Goal: Communication & Community: Participate in discussion

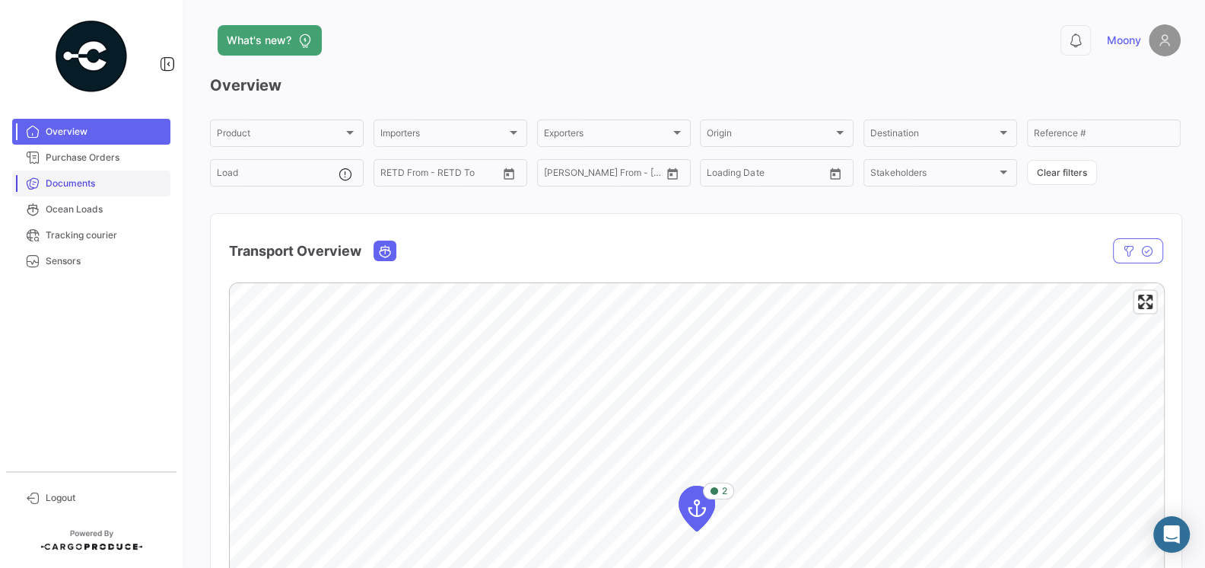
click at [77, 191] on link "Documents" at bounding box center [91, 183] width 158 height 26
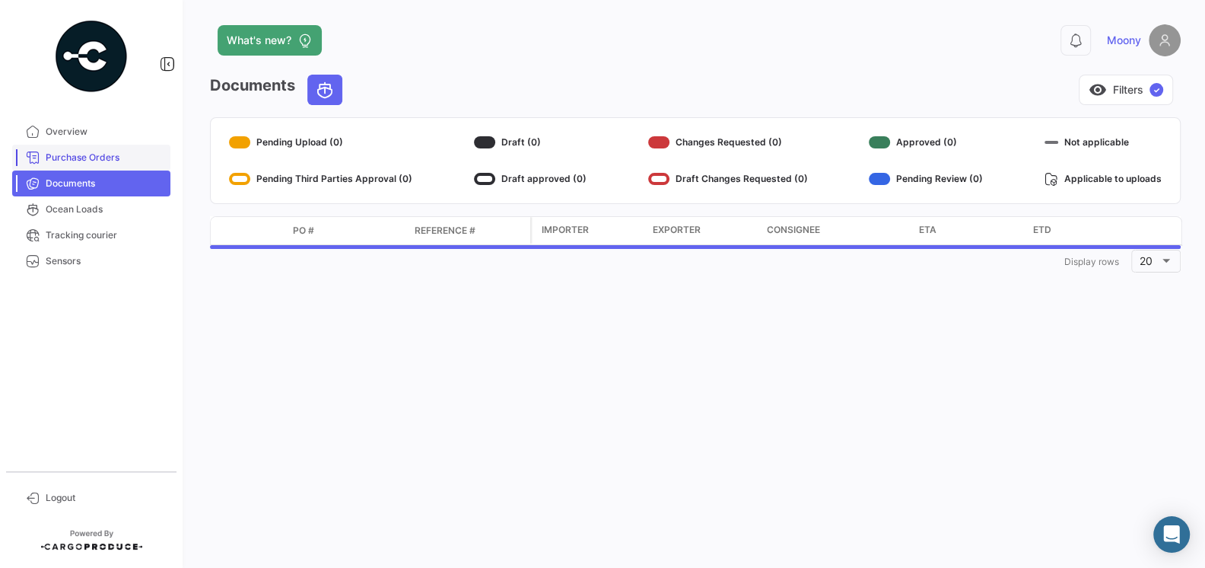
click at [81, 160] on span "Purchase Orders" at bounding box center [105, 158] width 119 height 14
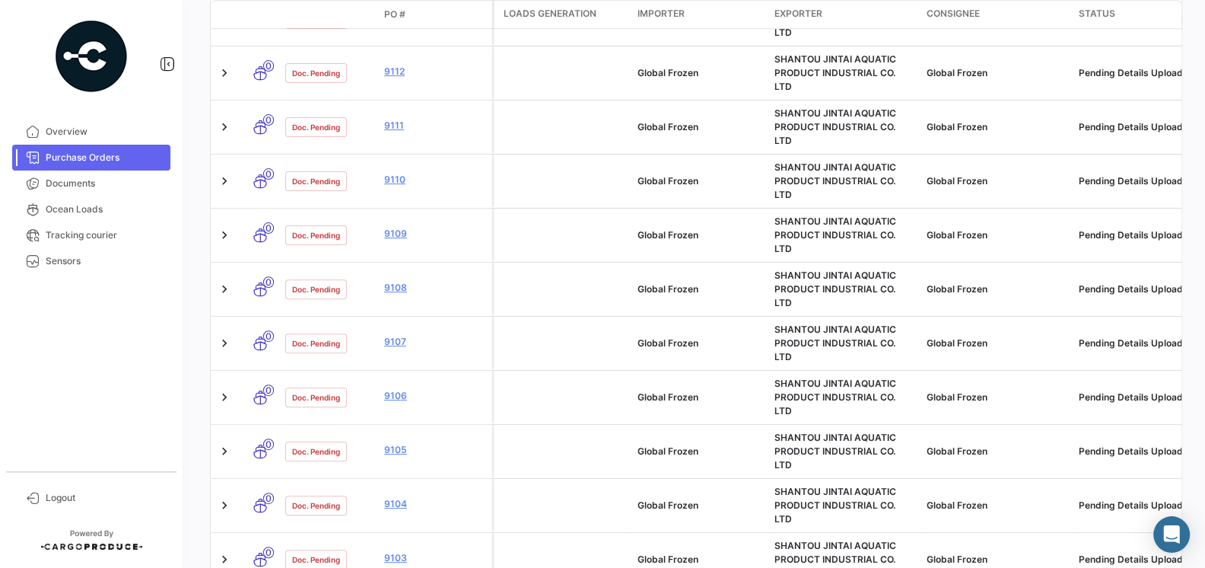
scroll to position [685, 0]
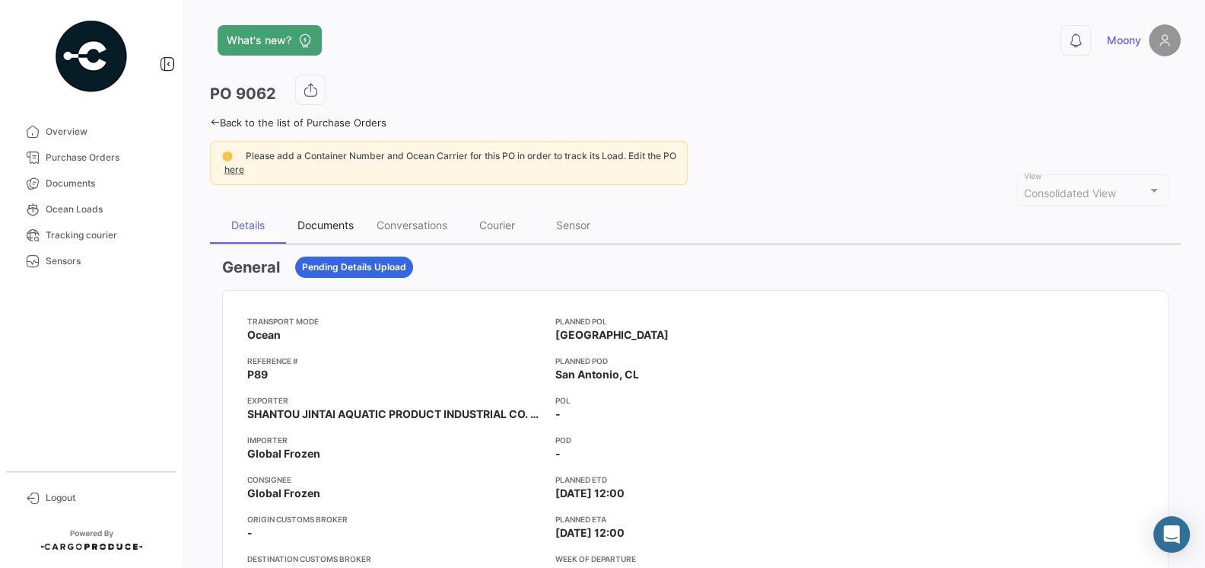
click at [308, 229] on div "Documents" at bounding box center [326, 224] width 56 height 13
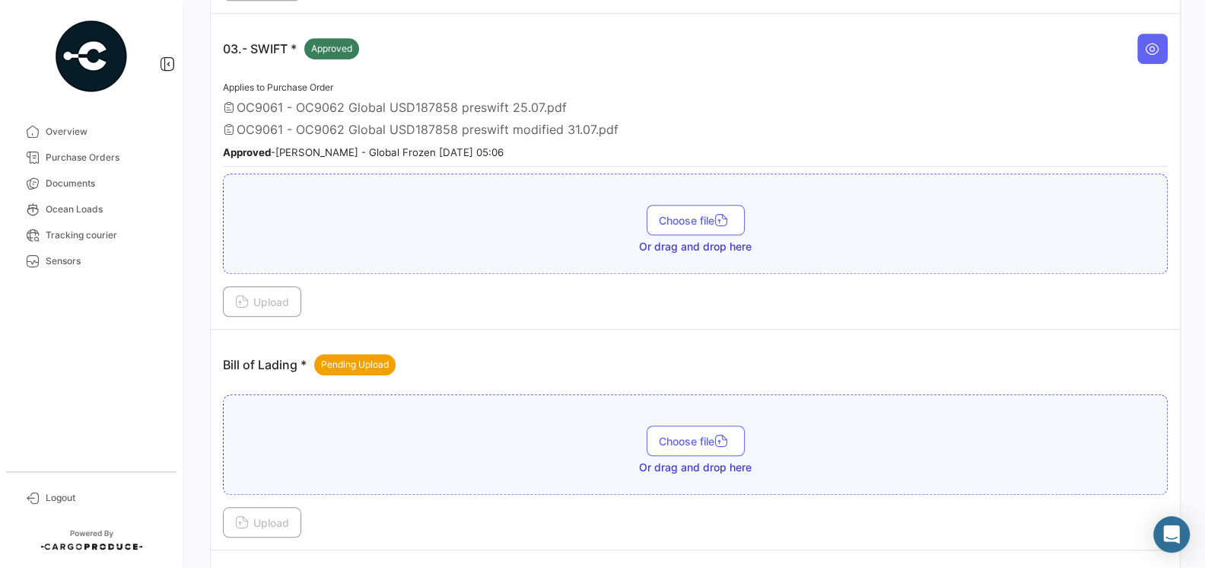
scroll to position [921, 0]
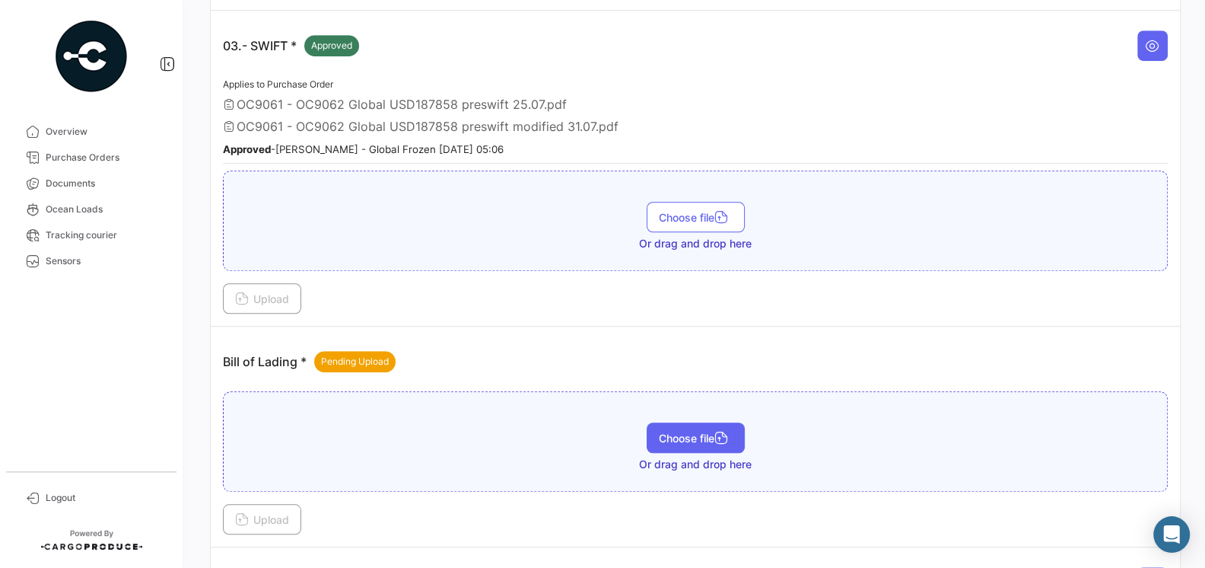
click at [667, 432] on span "Choose file" at bounding box center [696, 438] width 74 height 13
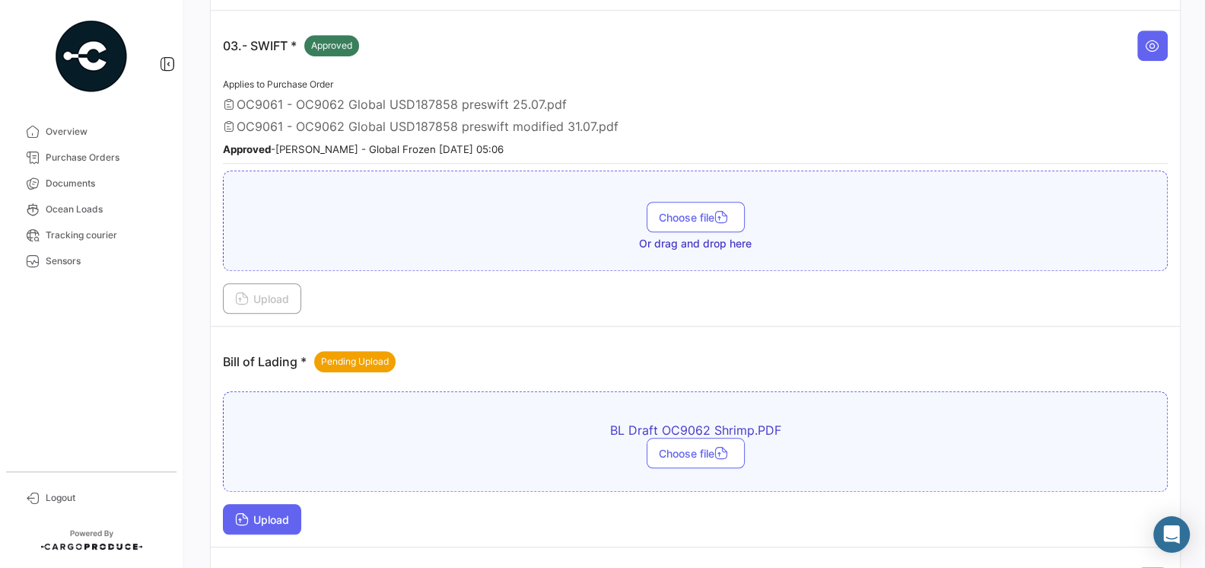
click at [285, 513] on span "Upload" at bounding box center [262, 519] width 54 height 13
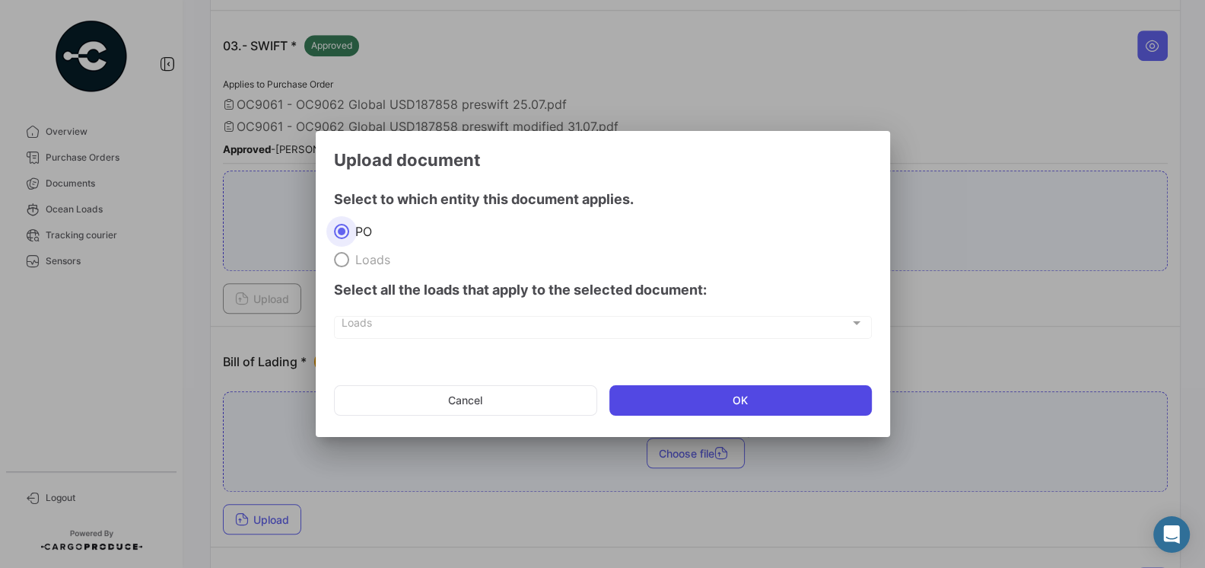
click at [728, 402] on button "OK" at bounding box center [741, 400] width 263 height 30
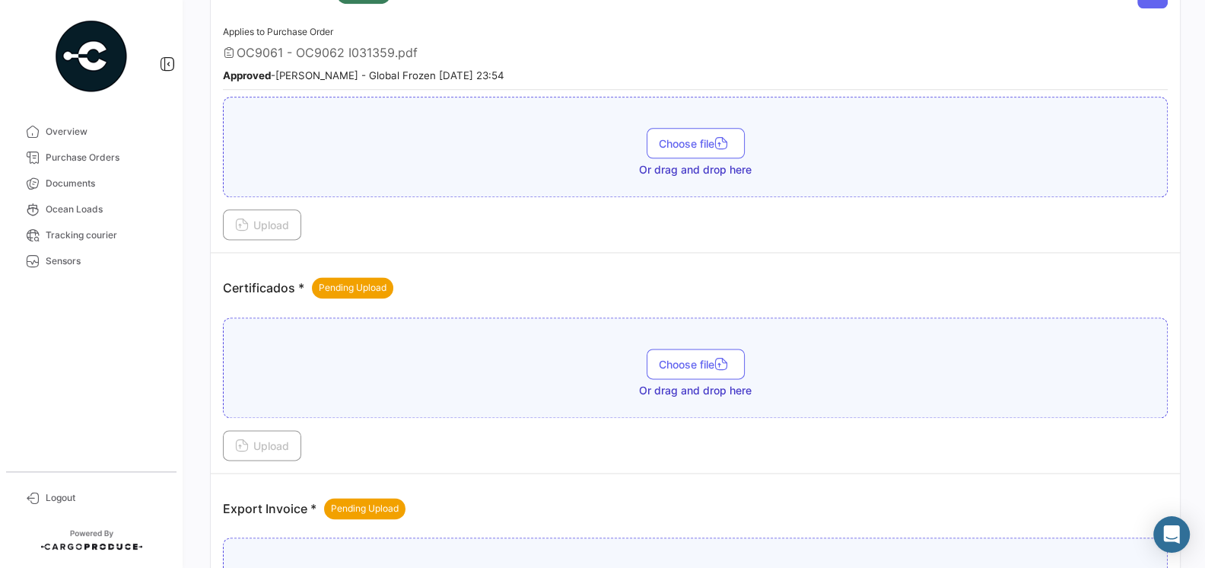
scroll to position [1584, 0]
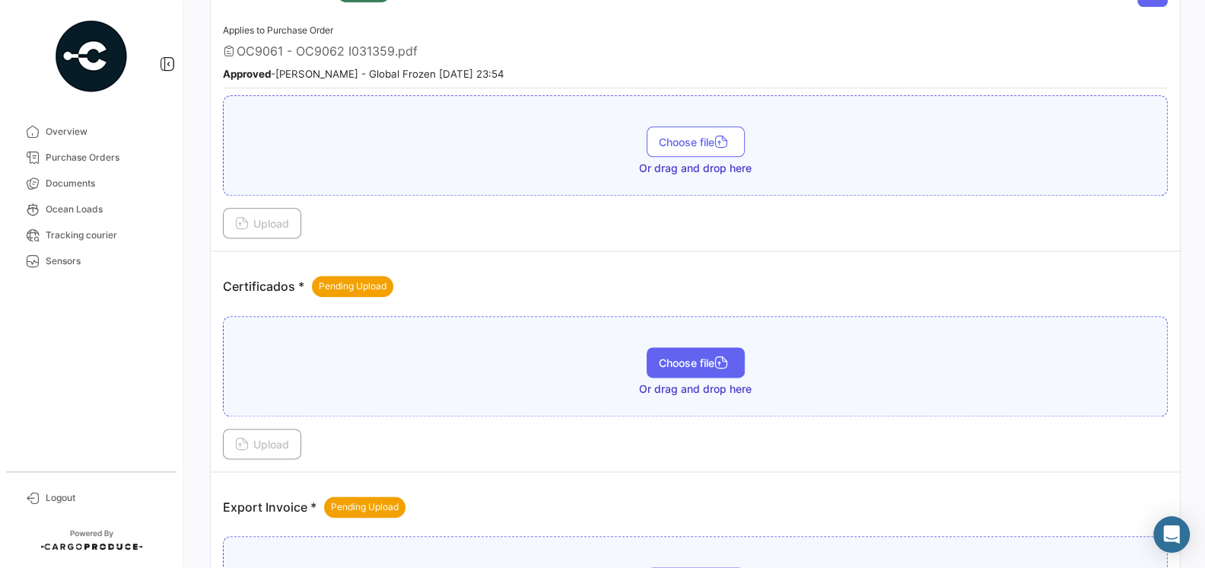
click at [664, 347] on button "Choose file" at bounding box center [696, 362] width 98 height 30
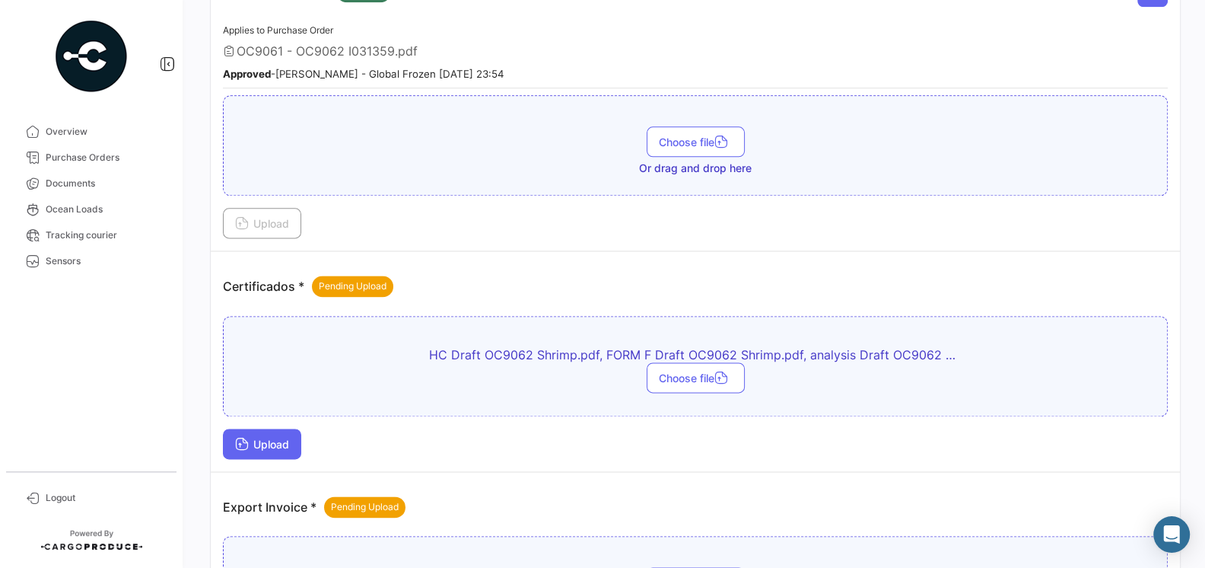
click at [262, 433] on button "Upload" at bounding box center [262, 443] width 78 height 30
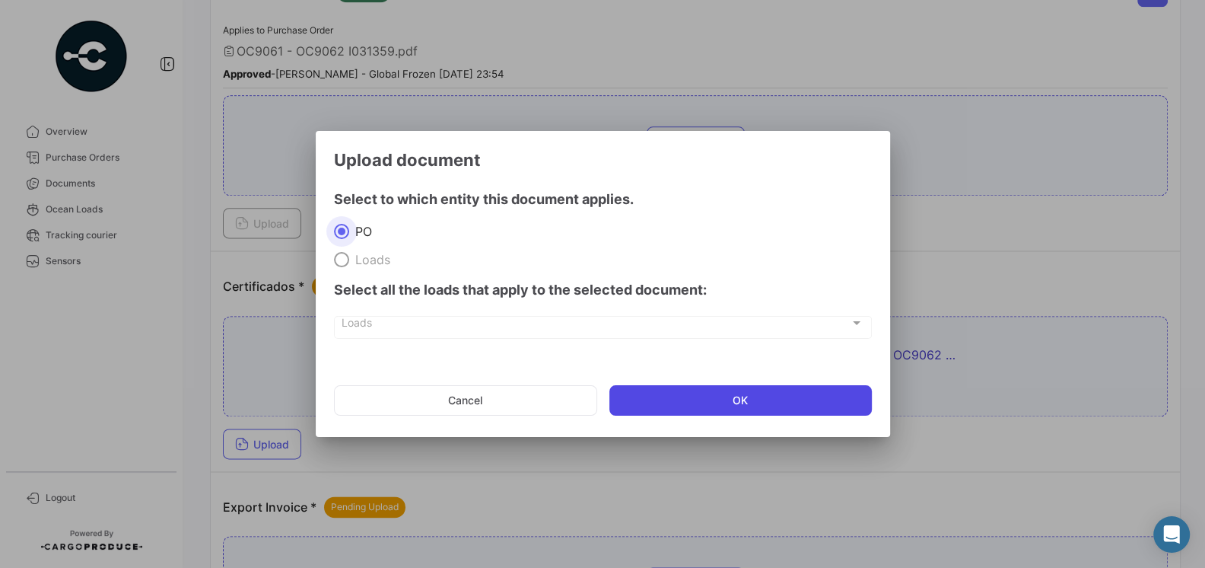
click at [739, 414] on button "OK" at bounding box center [741, 400] width 263 height 30
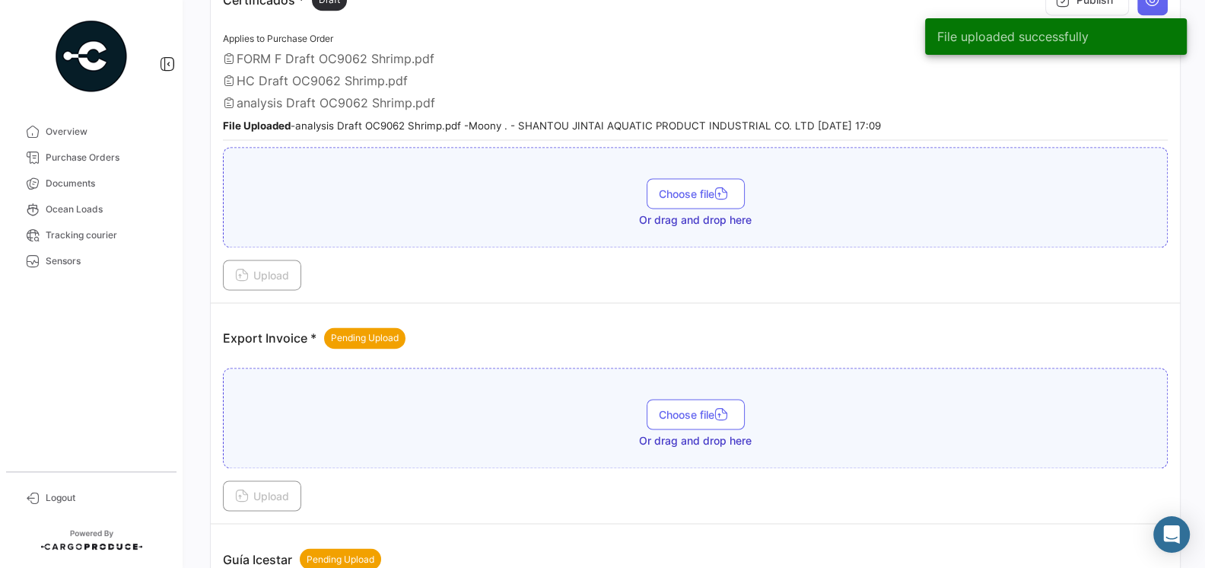
scroll to position [1876, 0]
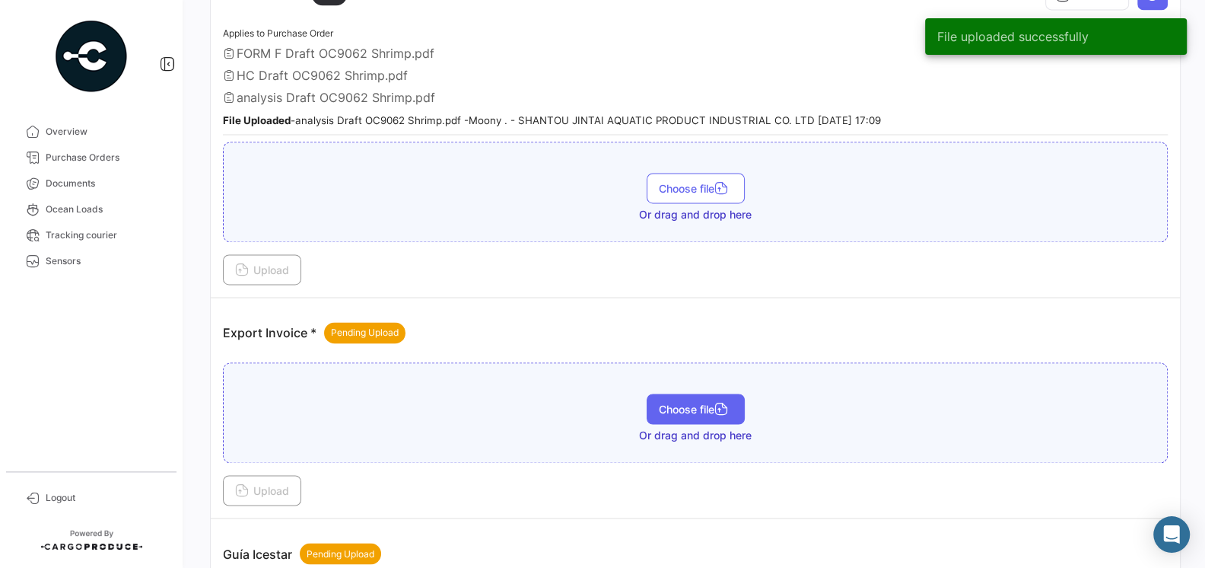
click at [683, 403] on span "Choose file" at bounding box center [696, 409] width 74 height 13
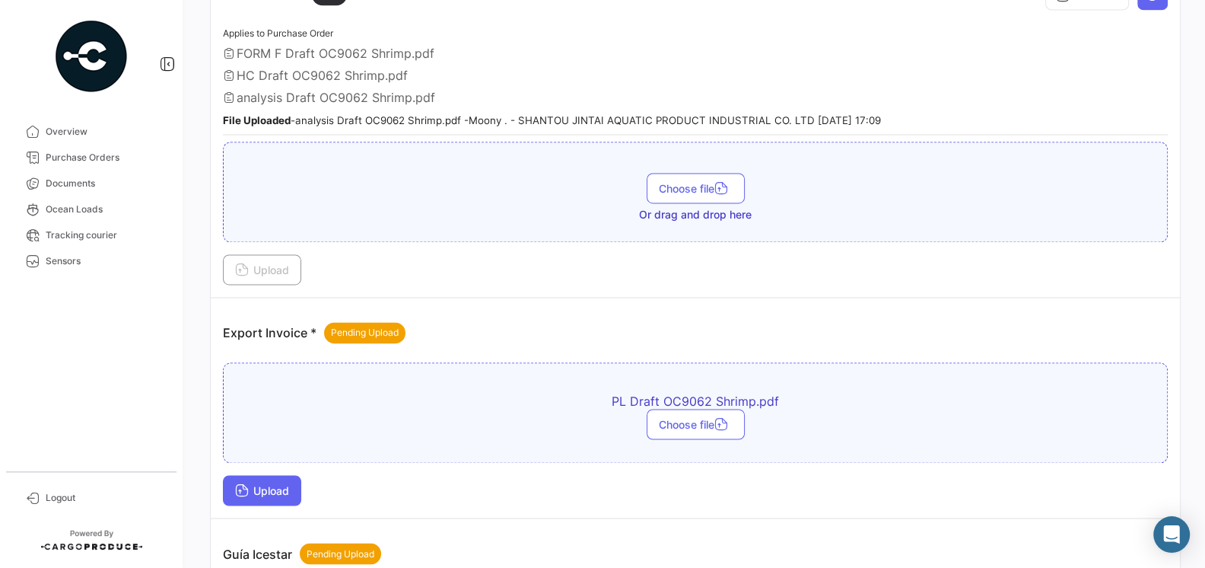
click at [266, 484] on span "Upload" at bounding box center [262, 490] width 54 height 13
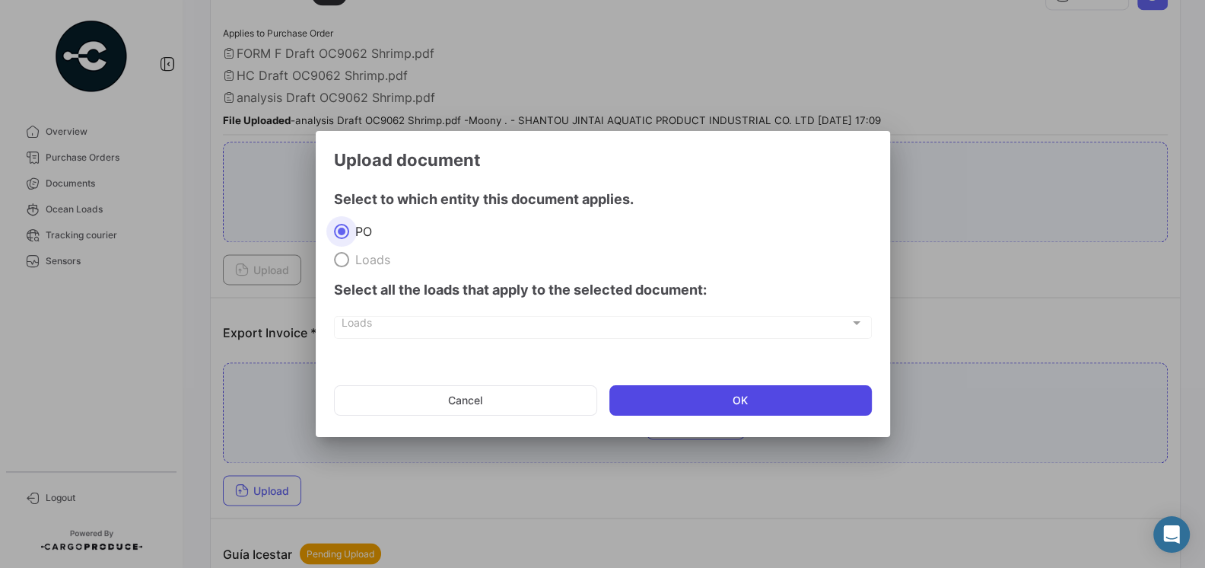
click at [705, 396] on button "OK" at bounding box center [741, 400] width 263 height 30
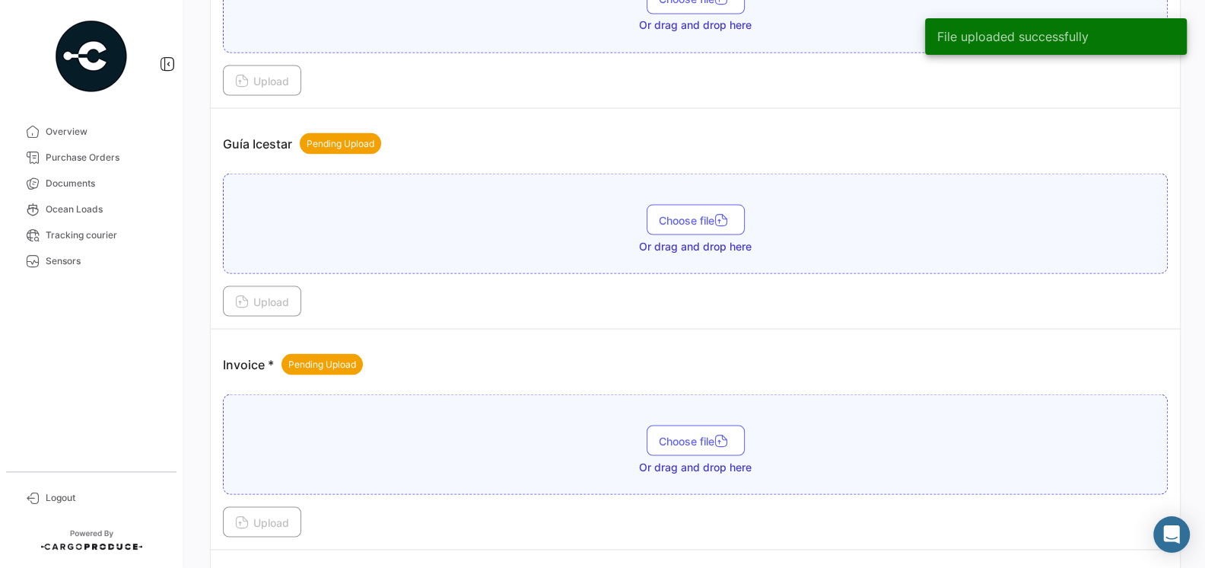
scroll to position [2365, 0]
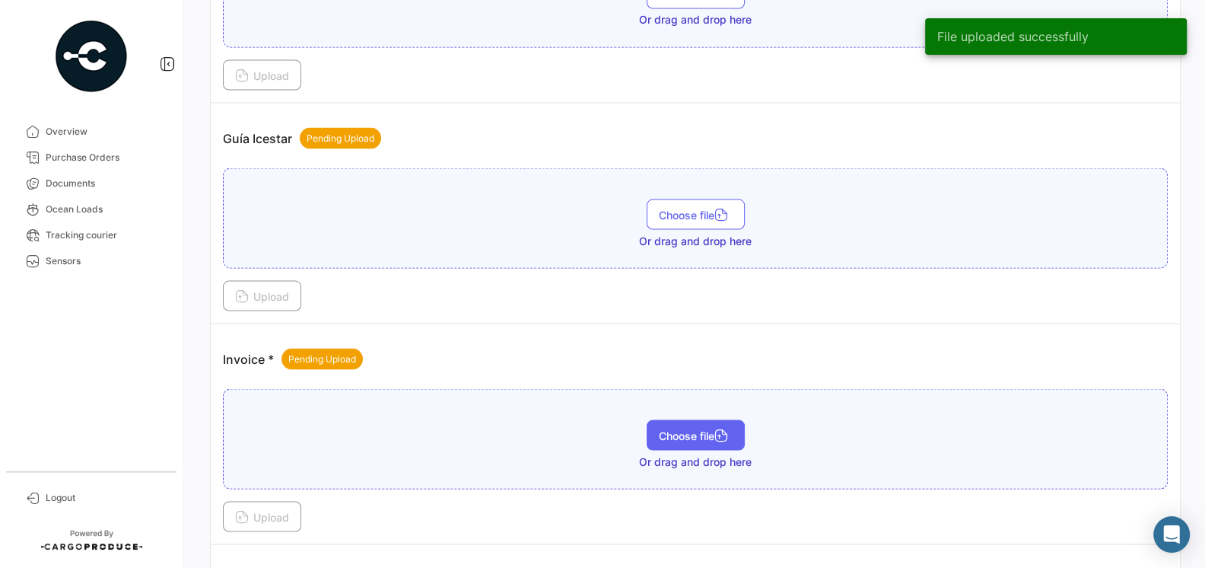
click at [670, 428] on span "Choose file" at bounding box center [696, 434] width 74 height 13
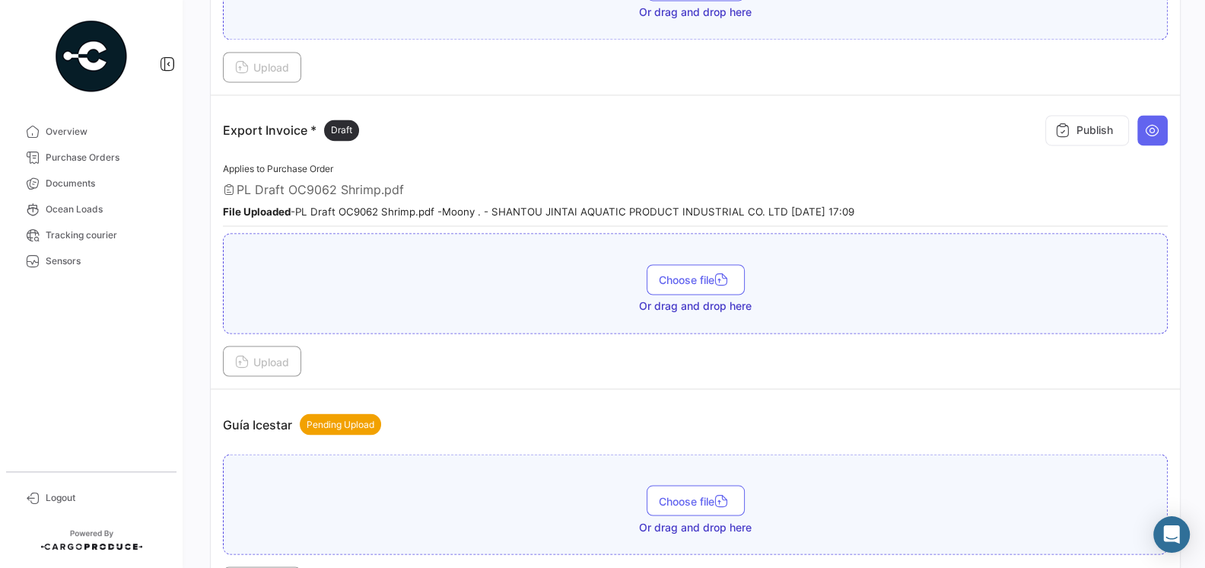
scroll to position [2072, 0]
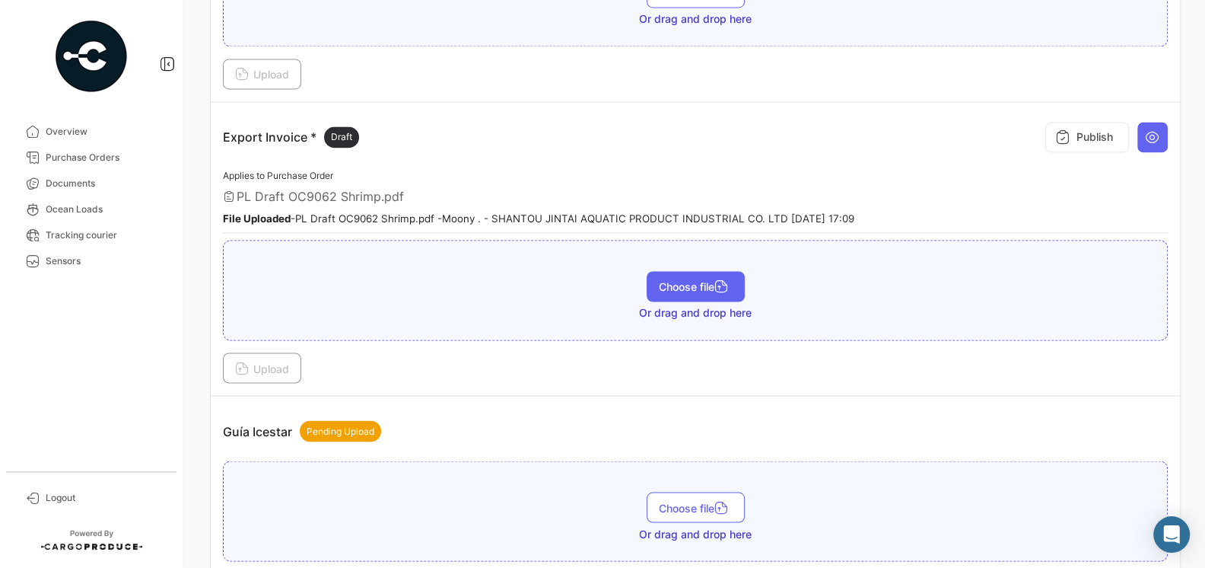
click at [691, 280] on span "Choose file" at bounding box center [696, 286] width 74 height 13
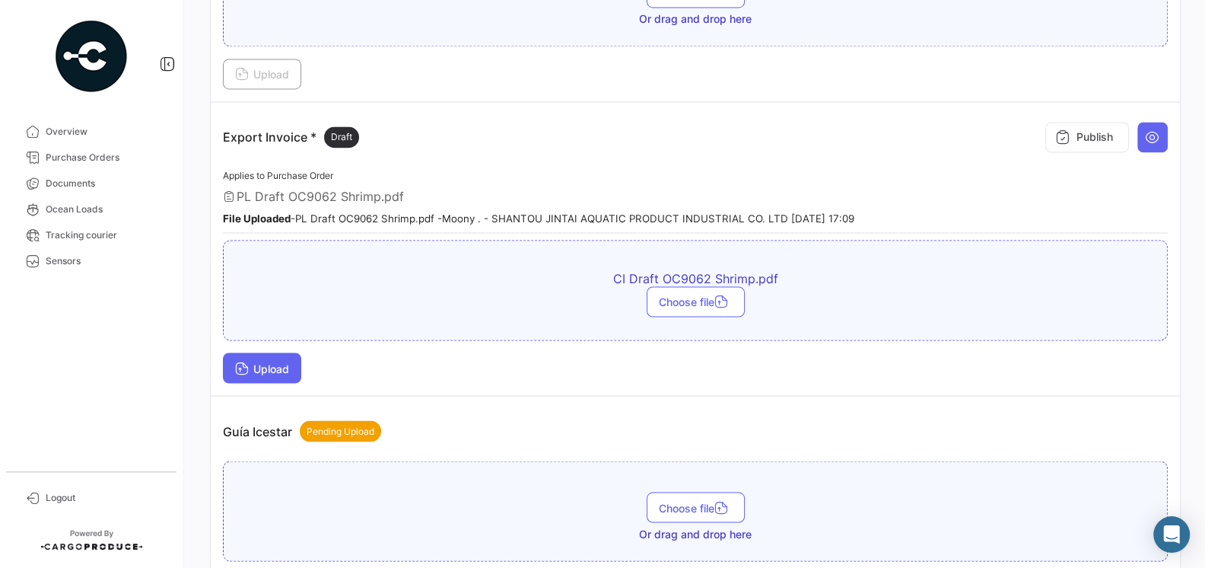
click at [281, 361] on span "Upload" at bounding box center [262, 367] width 54 height 13
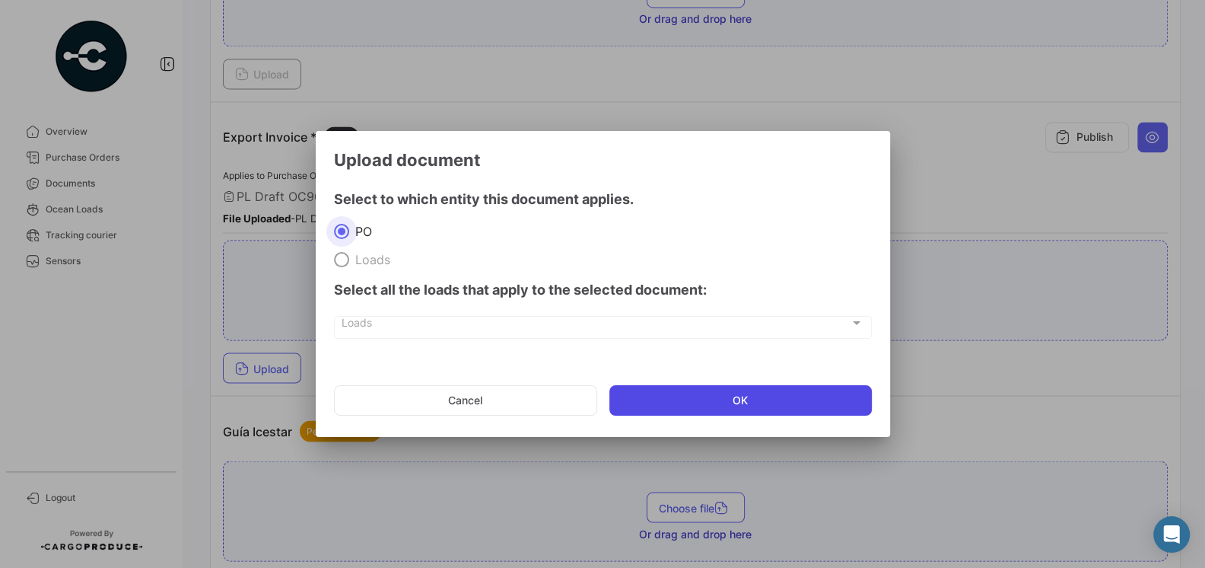
click at [754, 399] on button "OK" at bounding box center [741, 400] width 263 height 30
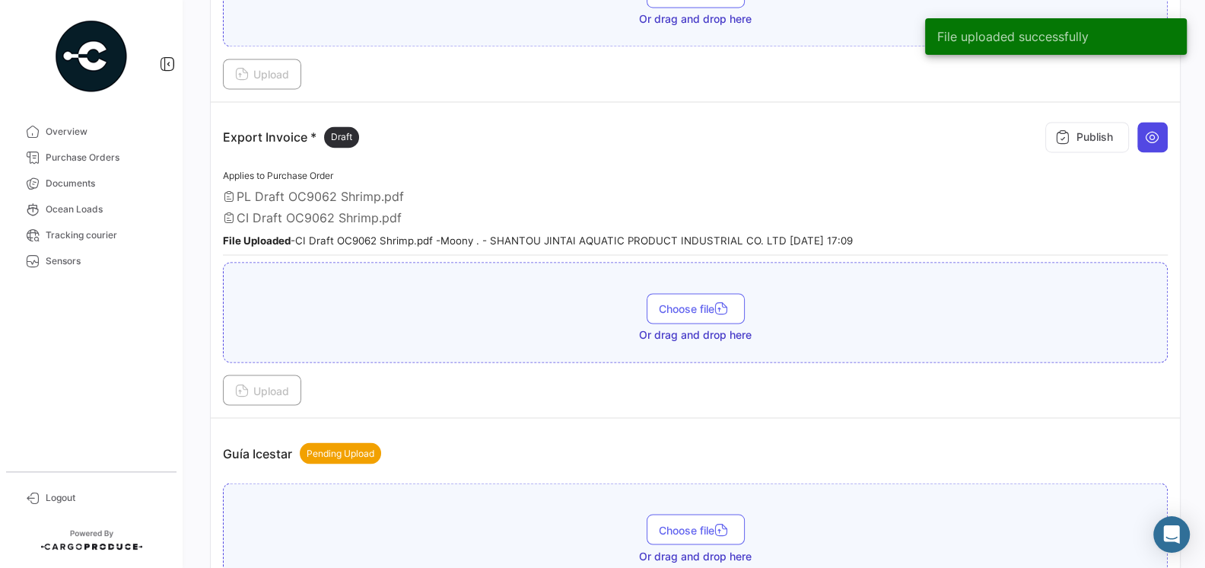
click at [1157, 129] on icon at bounding box center [1152, 136] width 15 height 15
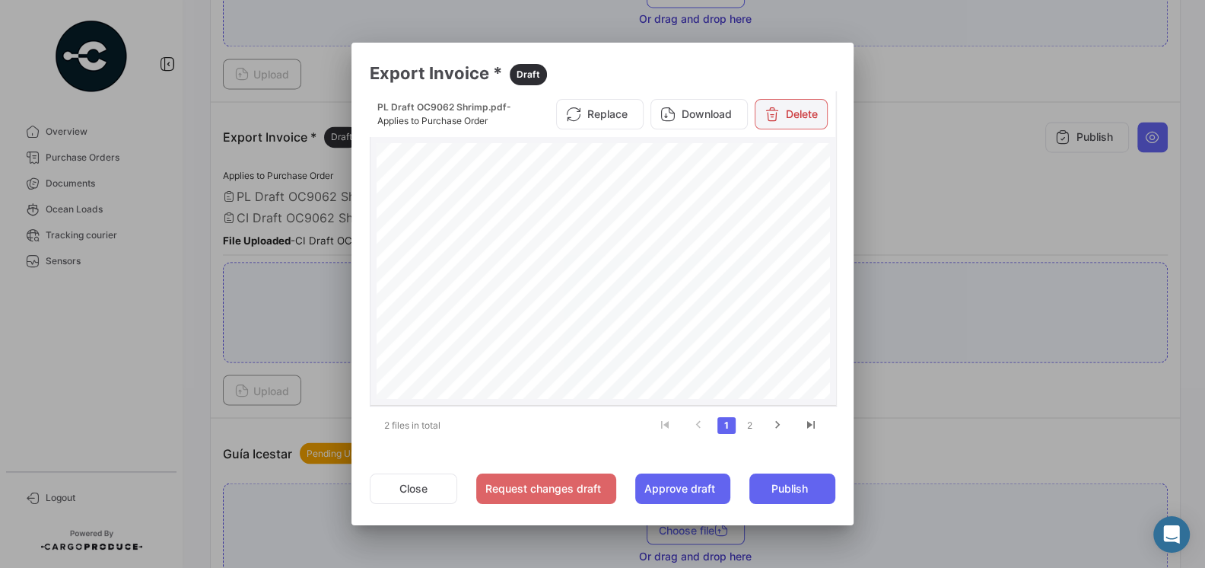
click at [811, 108] on button "Delete" at bounding box center [791, 114] width 73 height 30
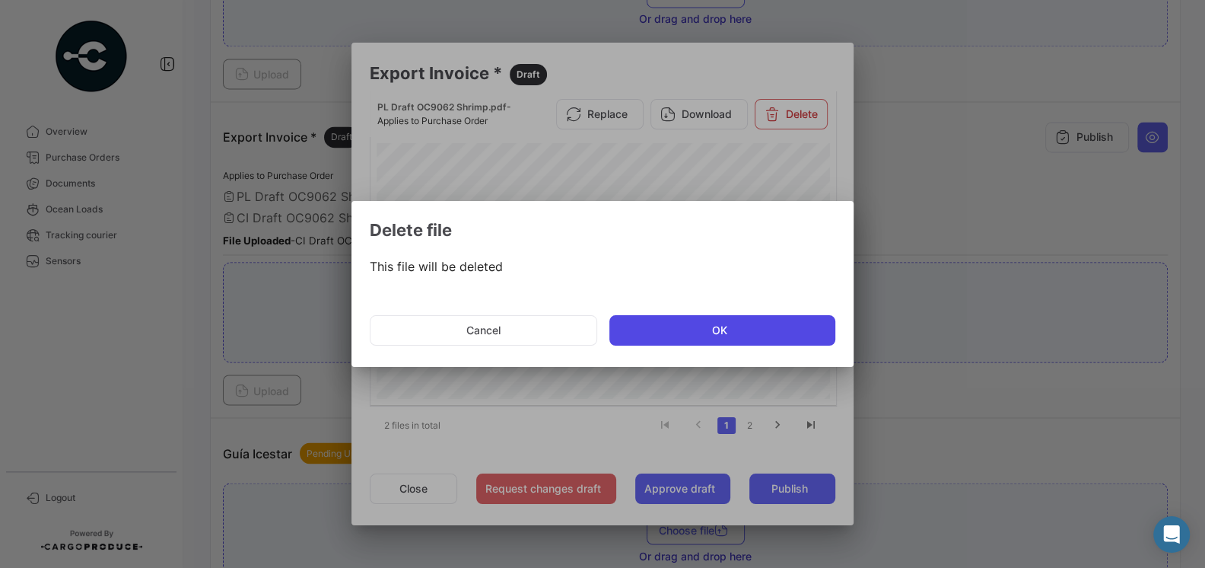
click at [642, 328] on button "OK" at bounding box center [723, 330] width 226 height 30
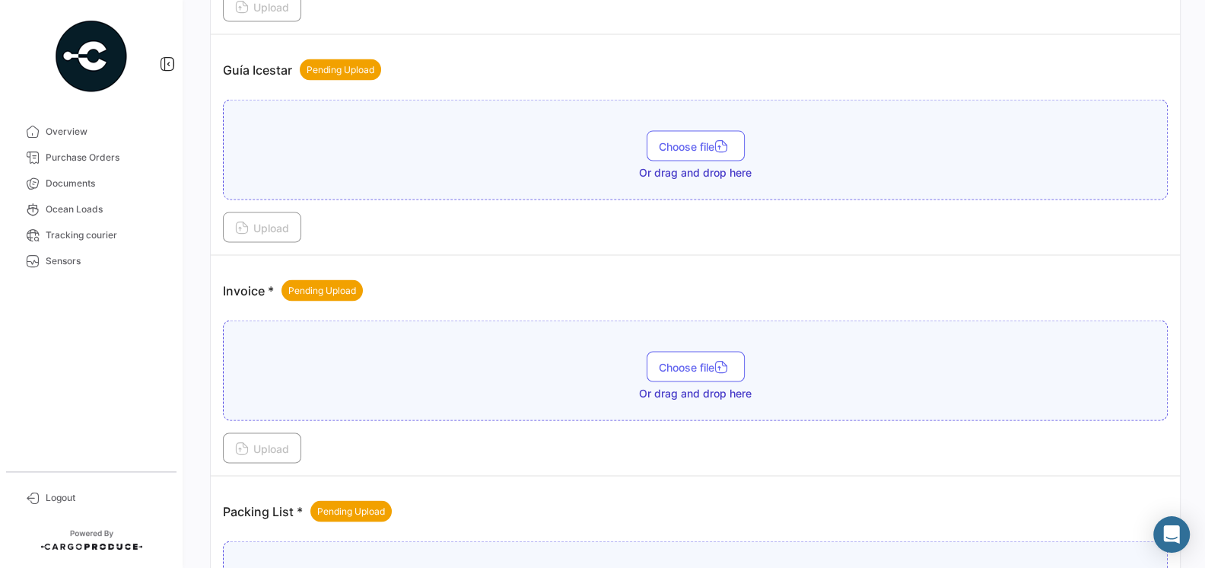
scroll to position [2456, 0]
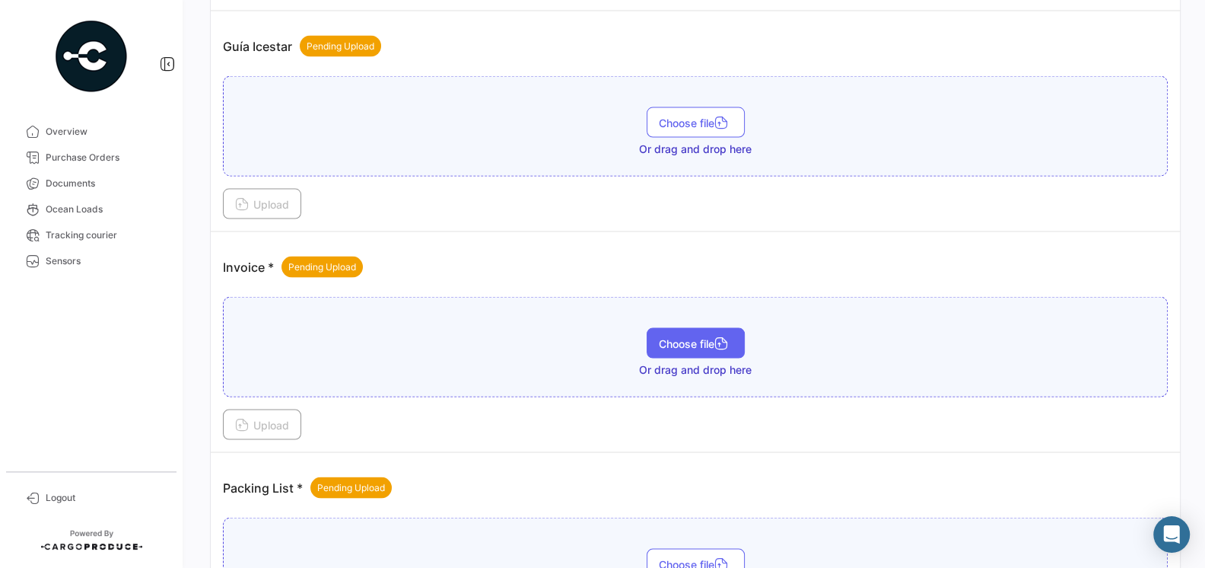
click at [684, 337] on span "Choose file" at bounding box center [696, 343] width 74 height 13
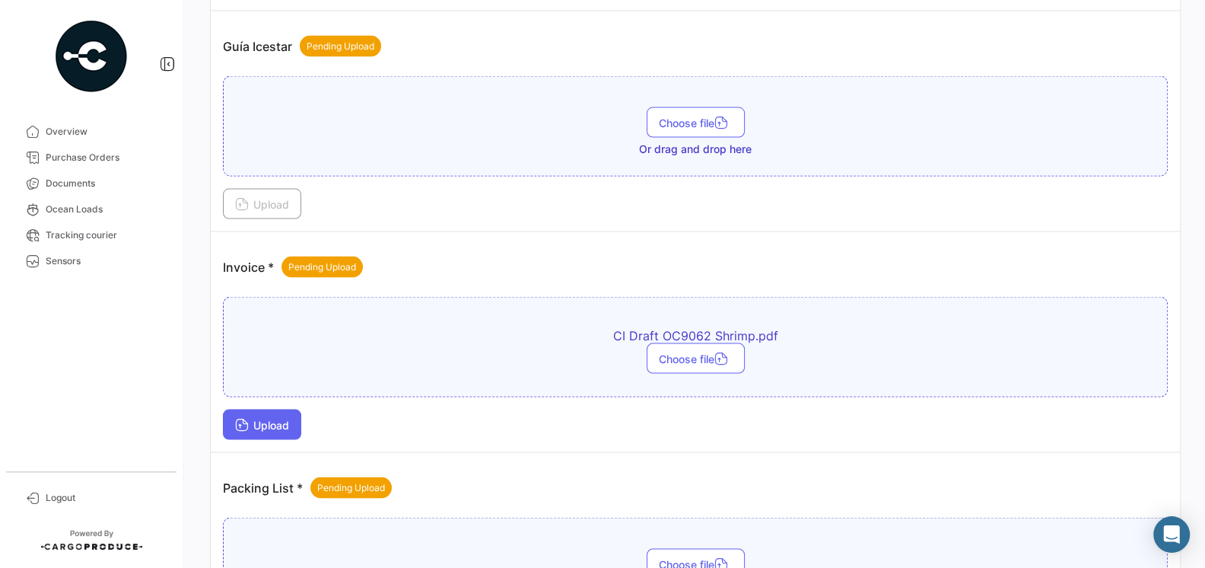
click at [278, 419] on span "Upload" at bounding box center [262, 425] width 54 height 13
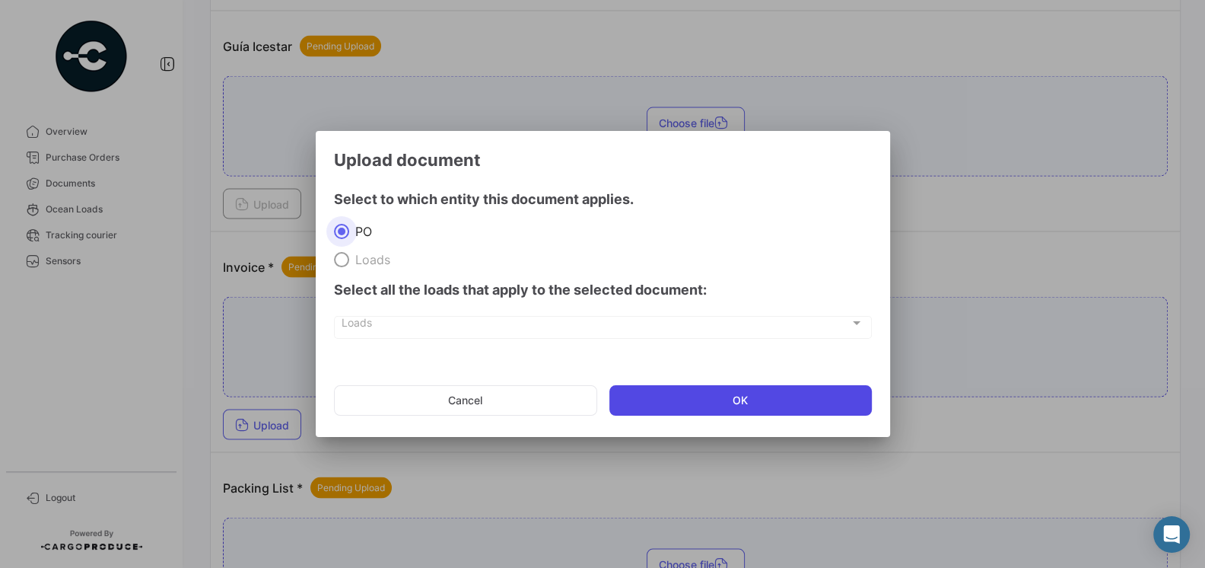
click at [712, 392] on button "OK" at bounding box center [741, 400] width 263 height 30
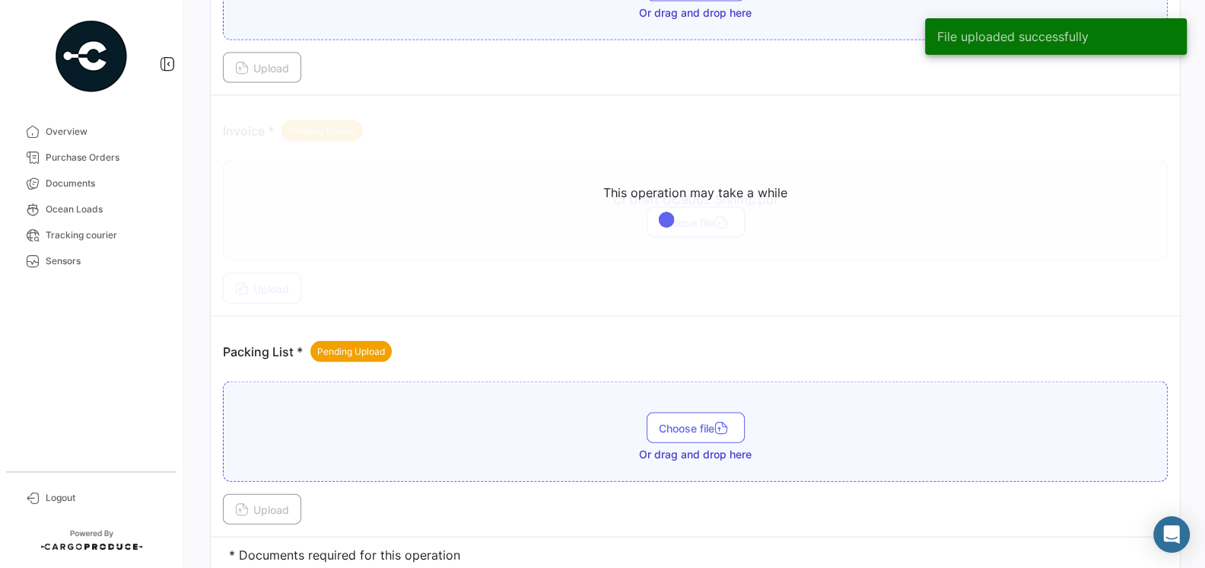
scroll to position [2616, 0]
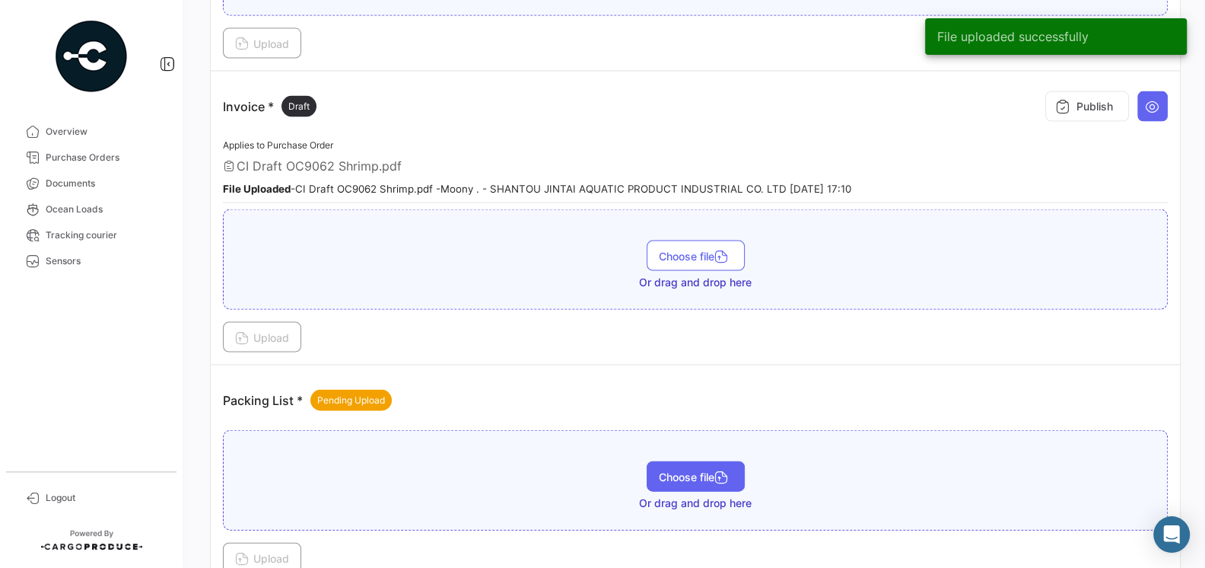
click at [670, 470] on span "Choose file" at bounding box center [696, 476] width 74 height 13
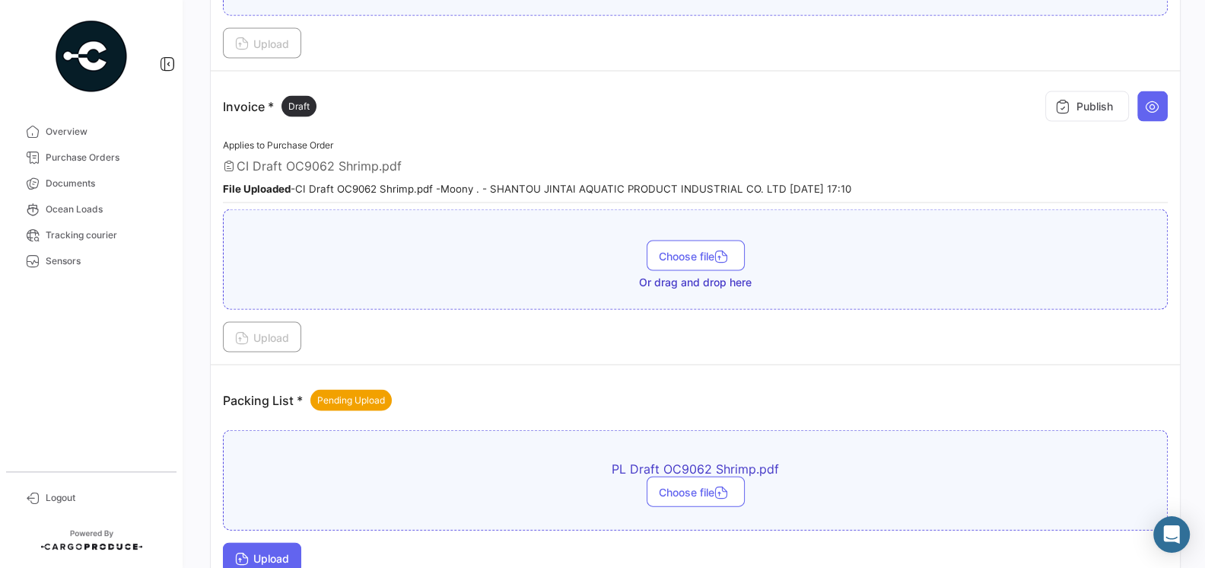
click at [284, 552] on span "Upload" at bounding box center [262, 558] width 54 height 13
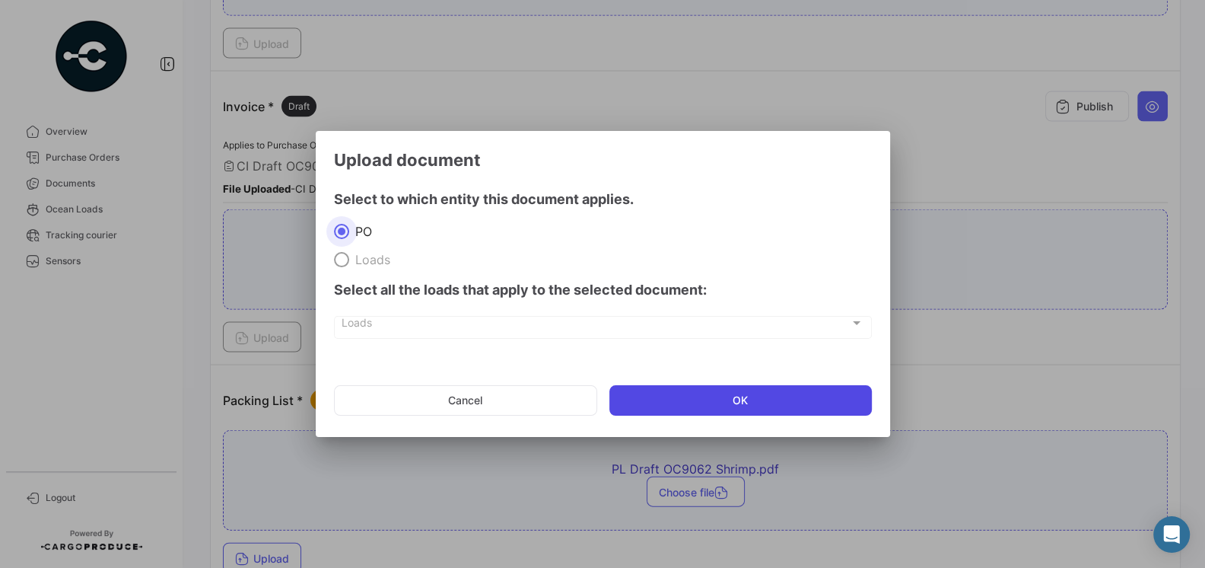
click at [671, 393] on button "OK" at bounding box center [741, 400] width 263 height 30
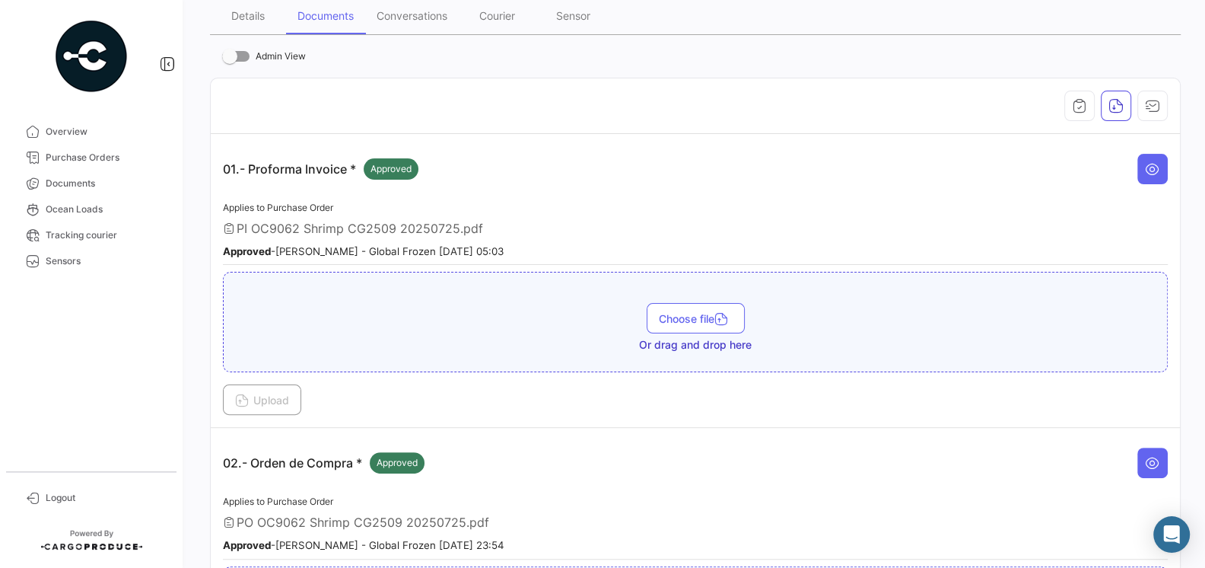
scroll to position [0, 0]
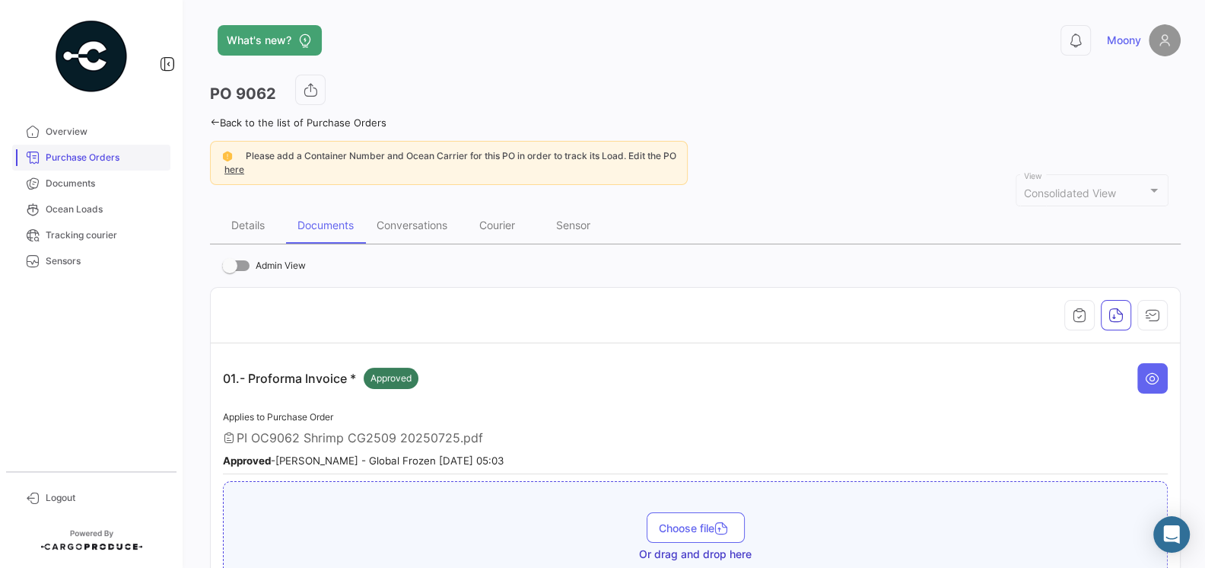
click at [59, 153] on span "Purchase Orders" at bounding box center [105, 158] width 119 height 14
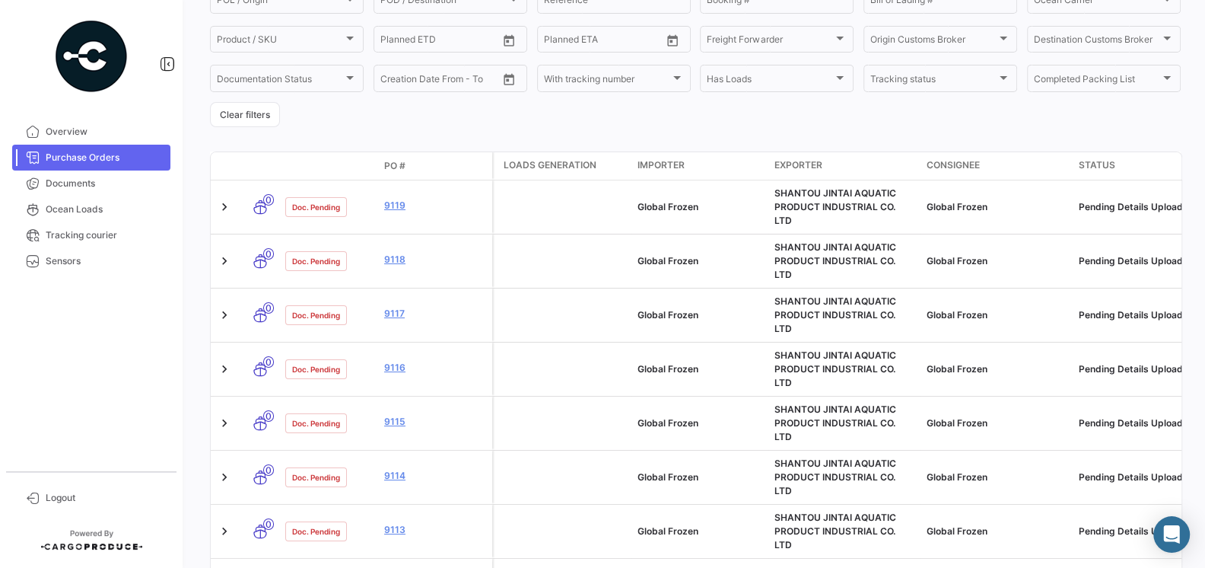
scroll to position [447, 0]
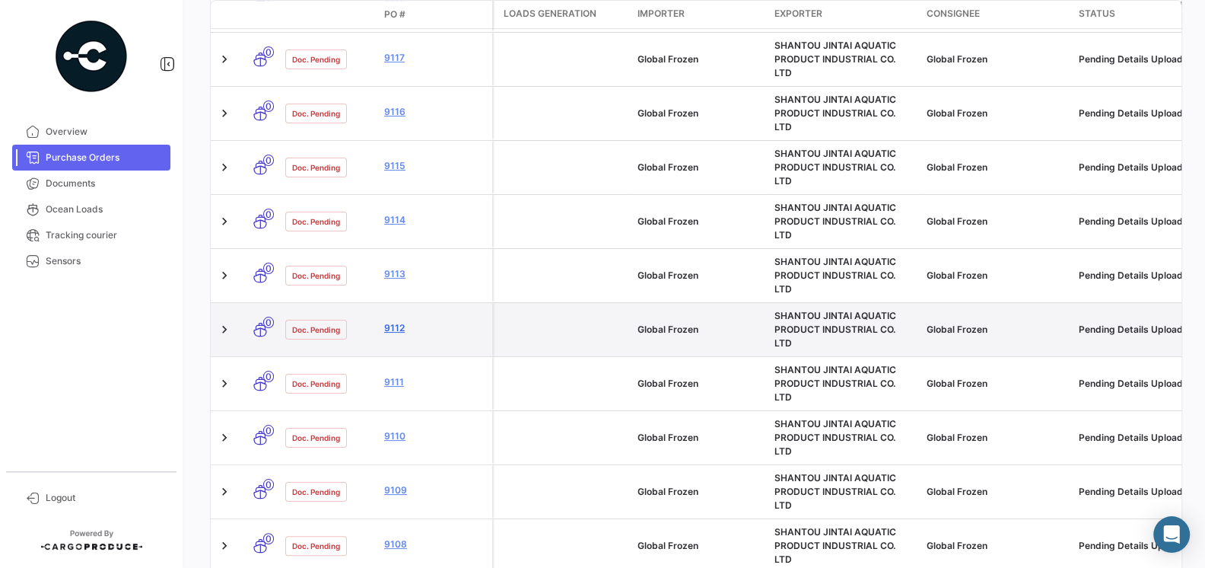
click at [394, 321] on link "9112" at bounding box center [435, 328] width 102 height 14
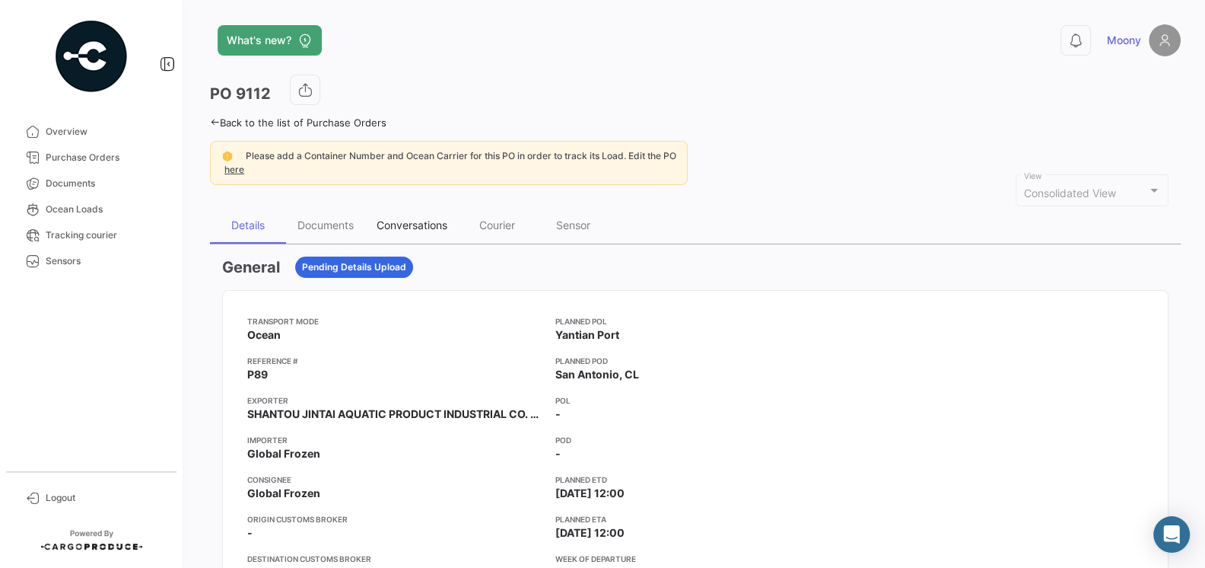
click at [443, 221] on div "Conversations" at bounding box center [412, 224] width 71 height 13
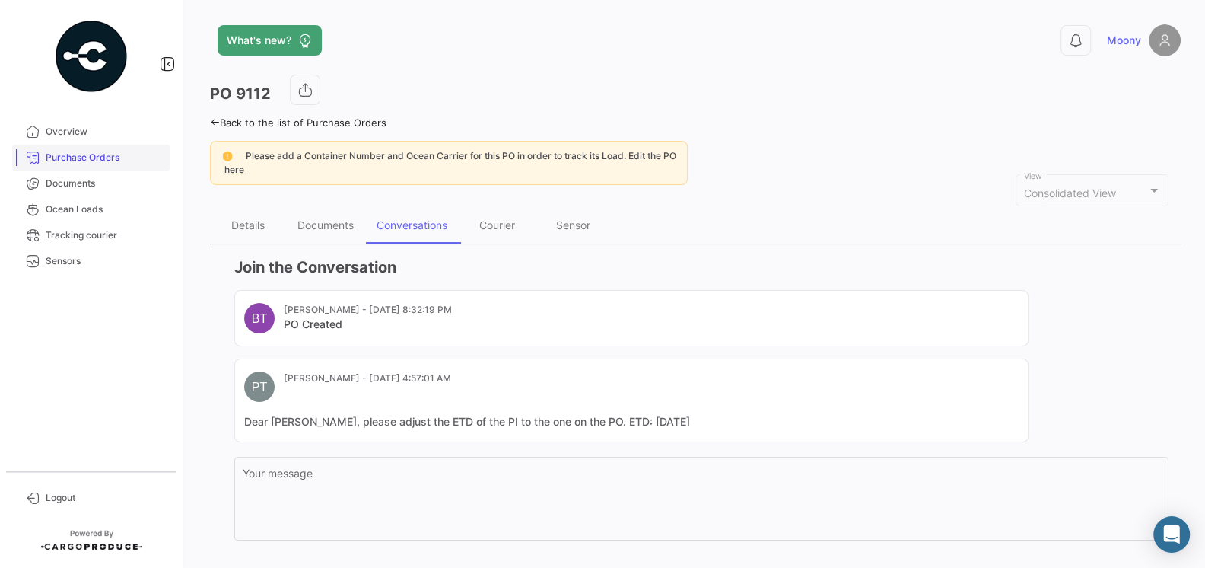
click at [71, 154] on span "Purchase Orders" at bounding box center [105, 158] width 119 height 14
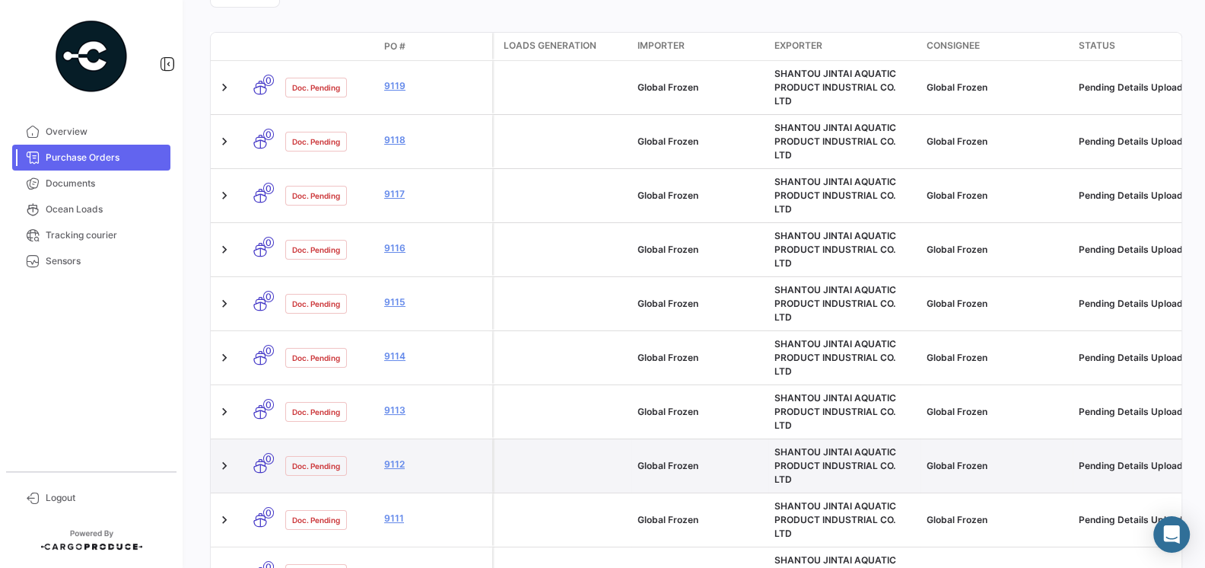
scroll to position [313, 0]
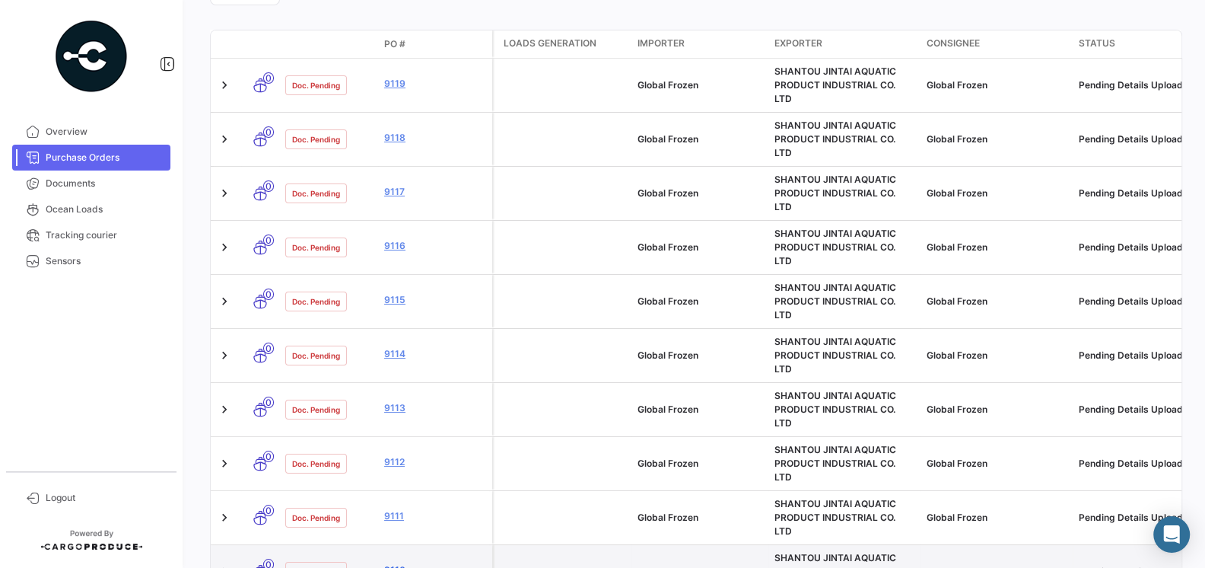
click at [394, 563] on link "9110" at bounding box center [435, 570] width 102 height 14
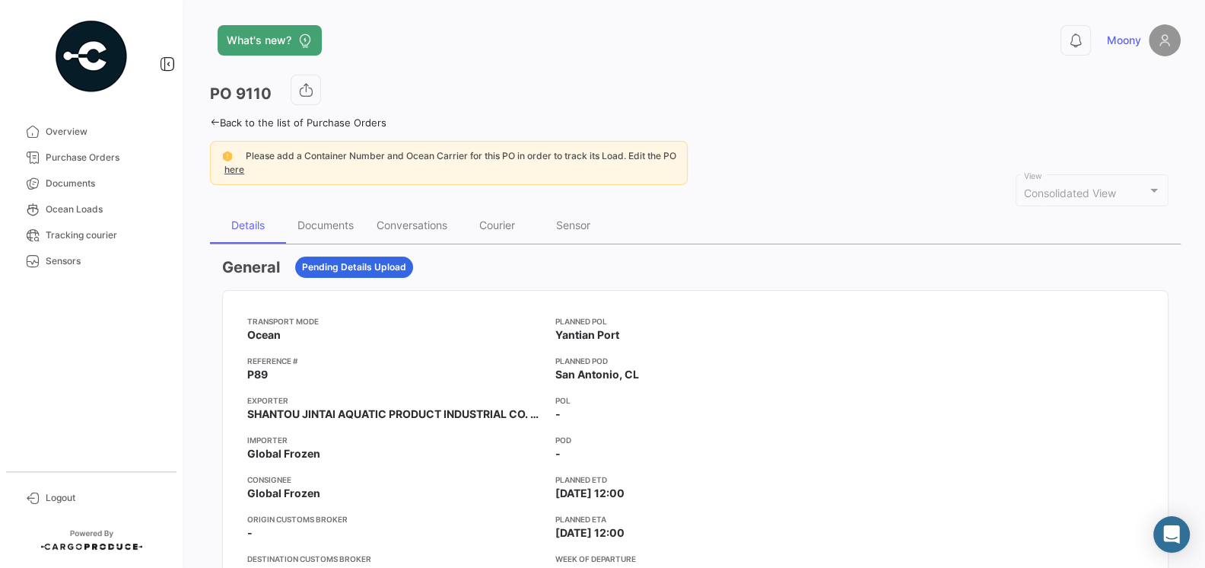
click at [455, 350] on div "Transport mode Ocean Reference # P89 Exporter SHANTOU JINTAI AQUATIC PRODUCT IN…" at bounding box center [395, 473] width 296 height 317
click at [426, 225] on div "Conversations" at bounding box center [412, 224] width 71 height 13
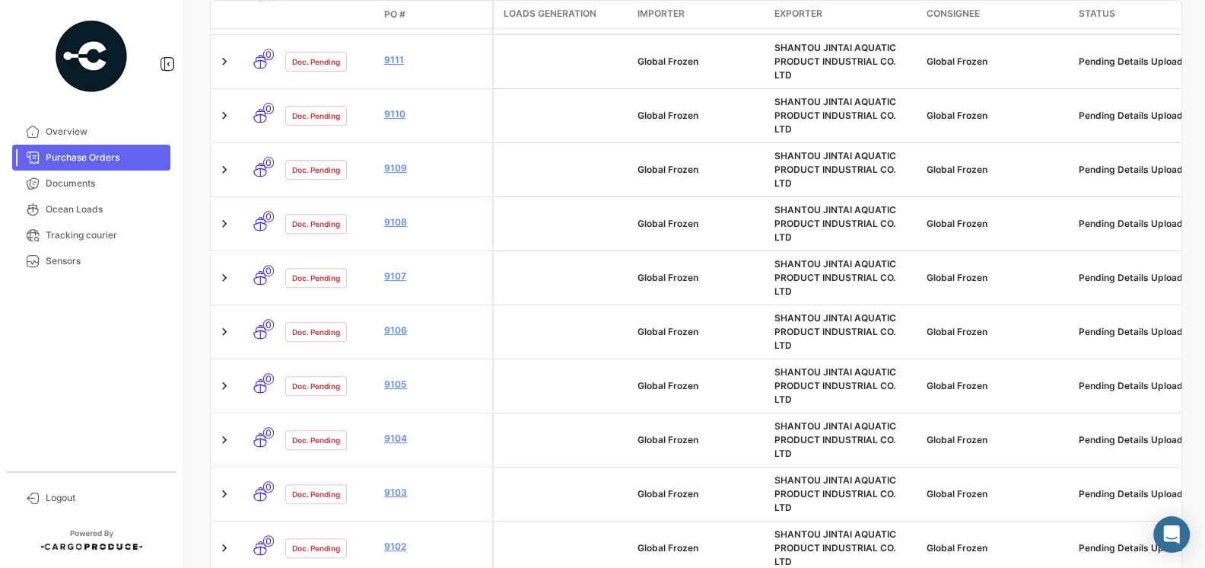
scroll to position [785, 0]
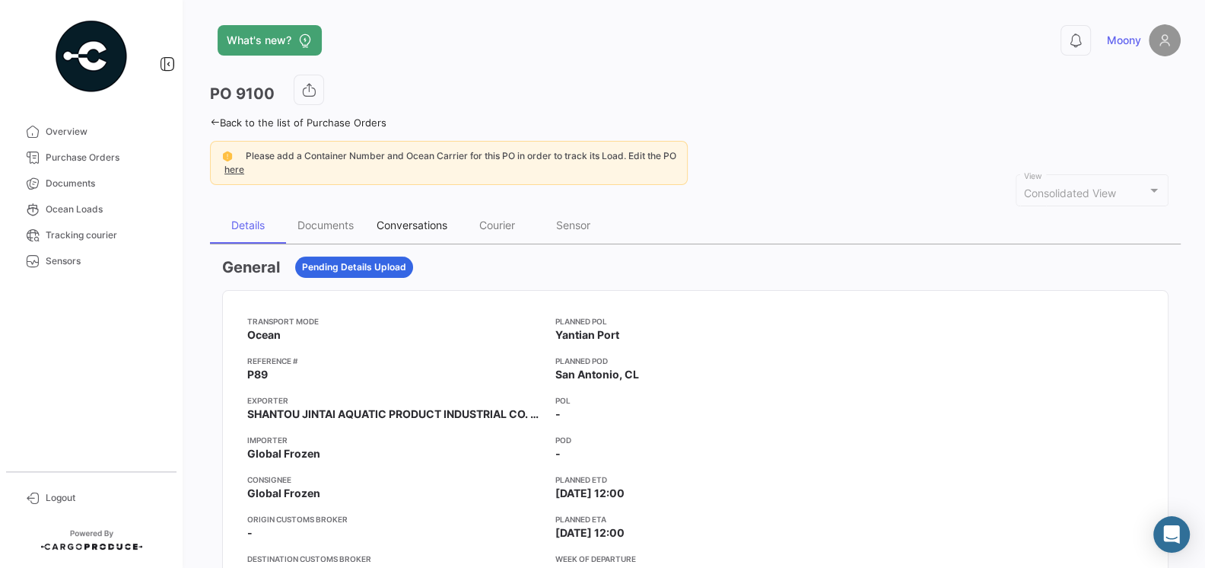
click at [417, 225] on div "Conversations" at bounding box center [412, 224] width 71 height 13
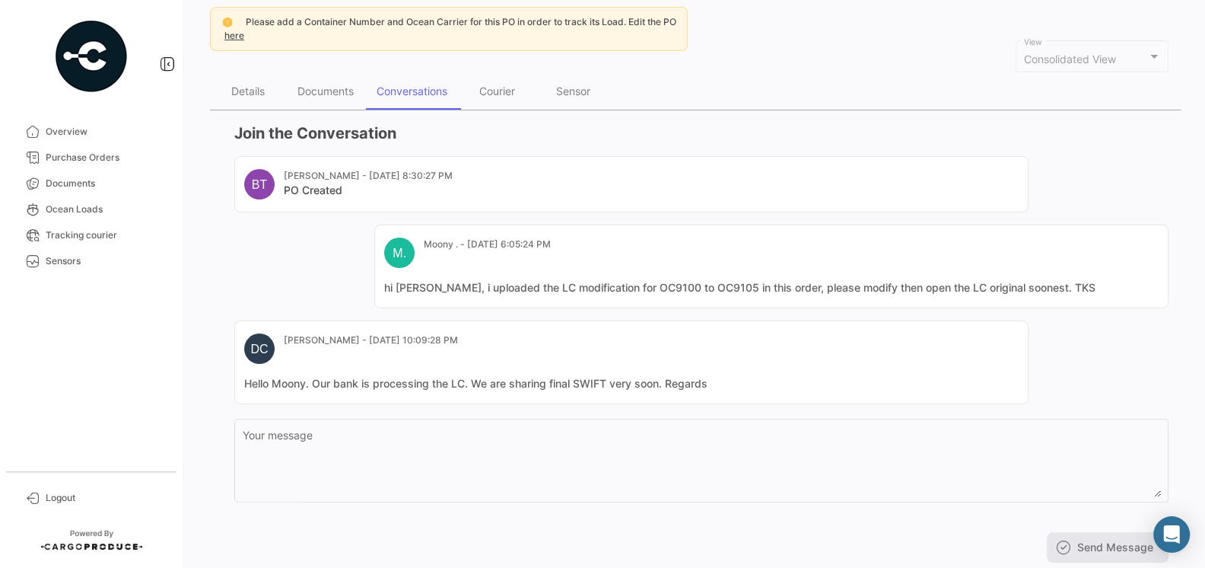
scroll to position [88, 0]
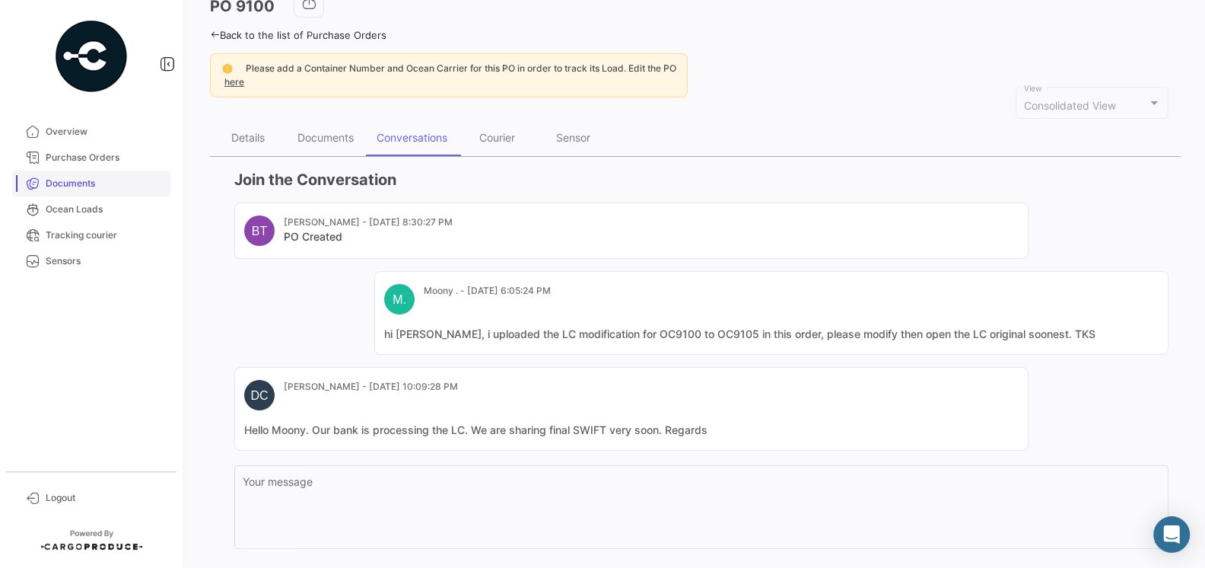
click at [84, 186] on span "Documents" at bounding box center [105, 184] width 119 height 14
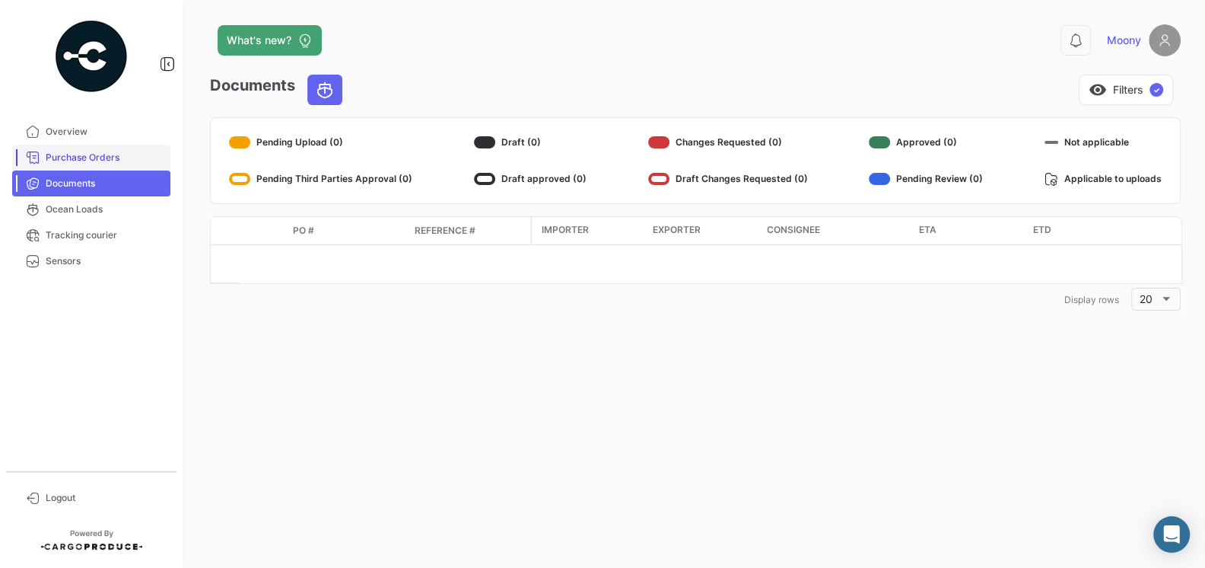
click at [70, 157] on span "Purchase Orders" at bounding box center [105, 158] width 119 height 14
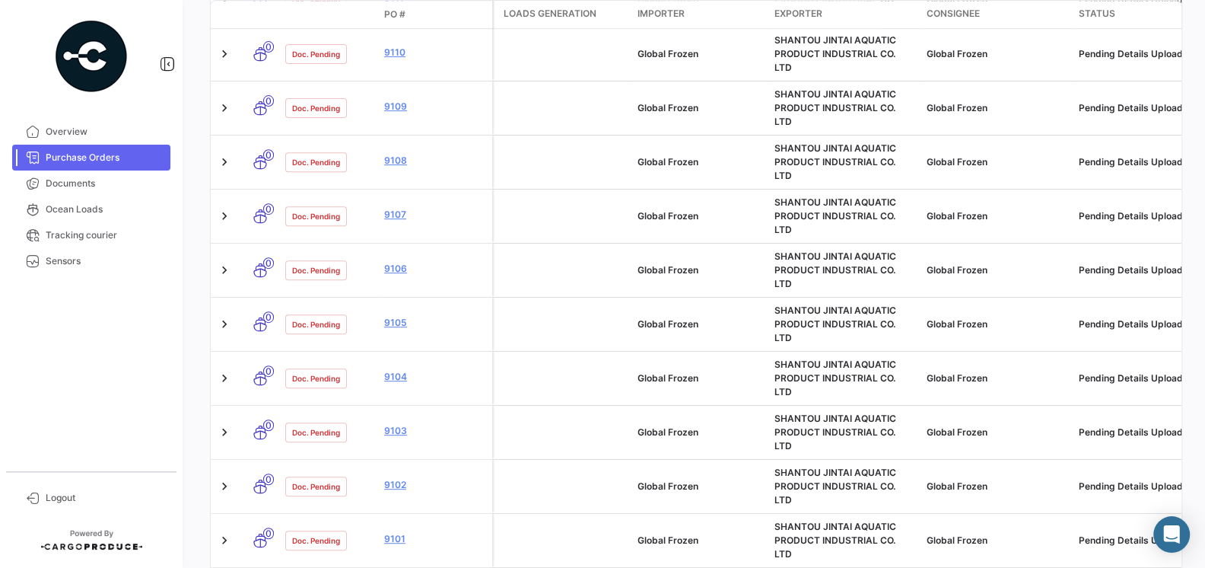
scroll to position [808, 0]
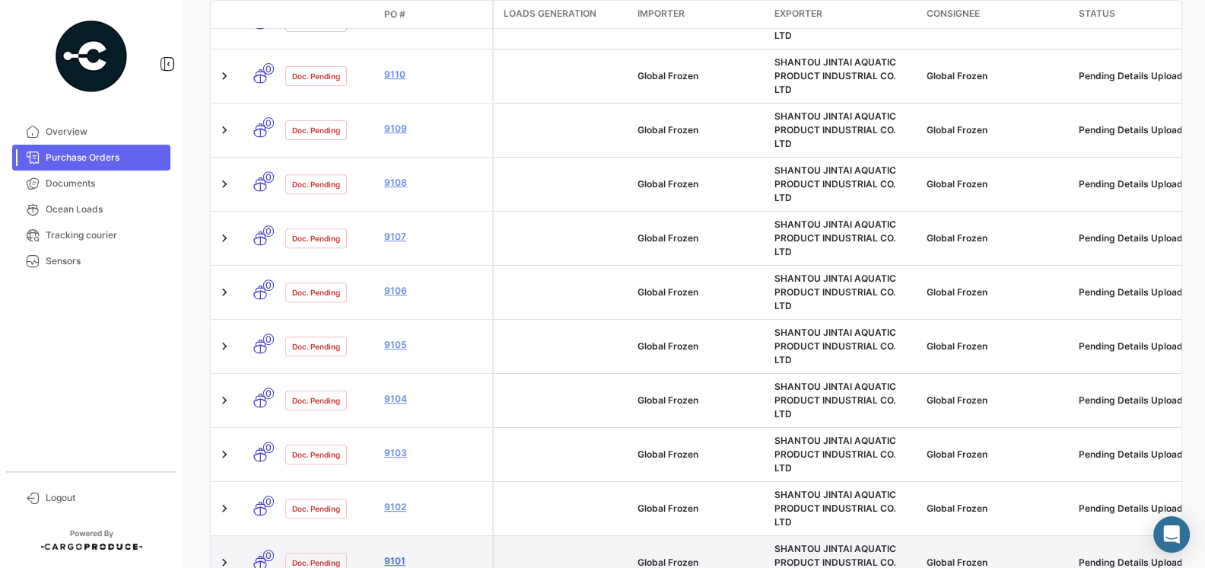
click at [399, 554] on link "9101" at bounding box center [435, 561] width 102 height 14
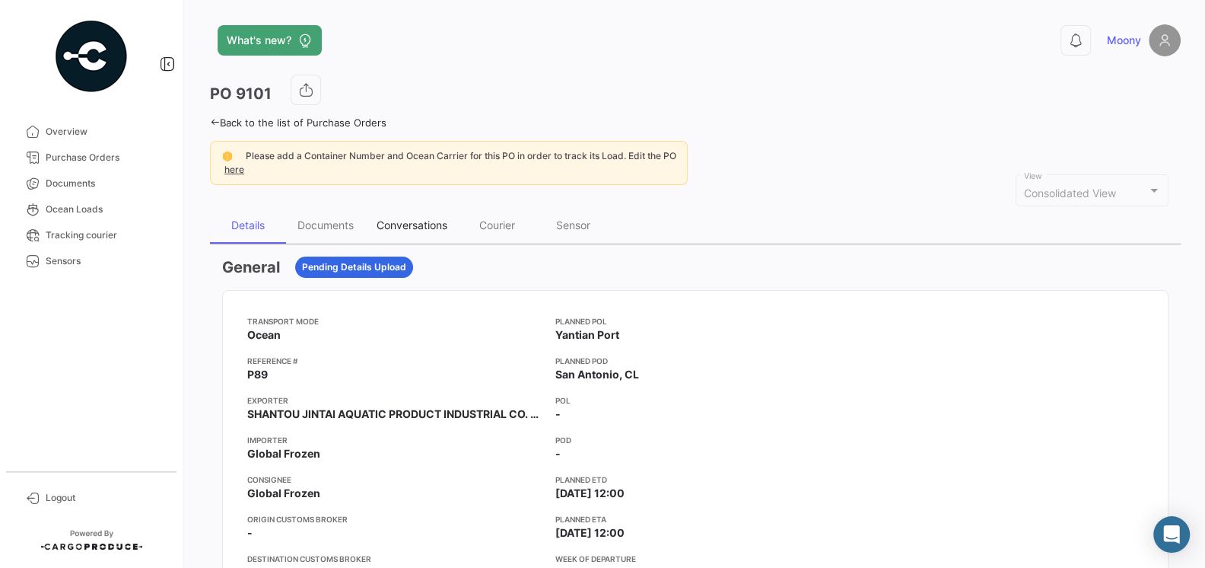
click at [416, 225] on div "Conversations" at bounding box center [412, 224] width 71 height 13
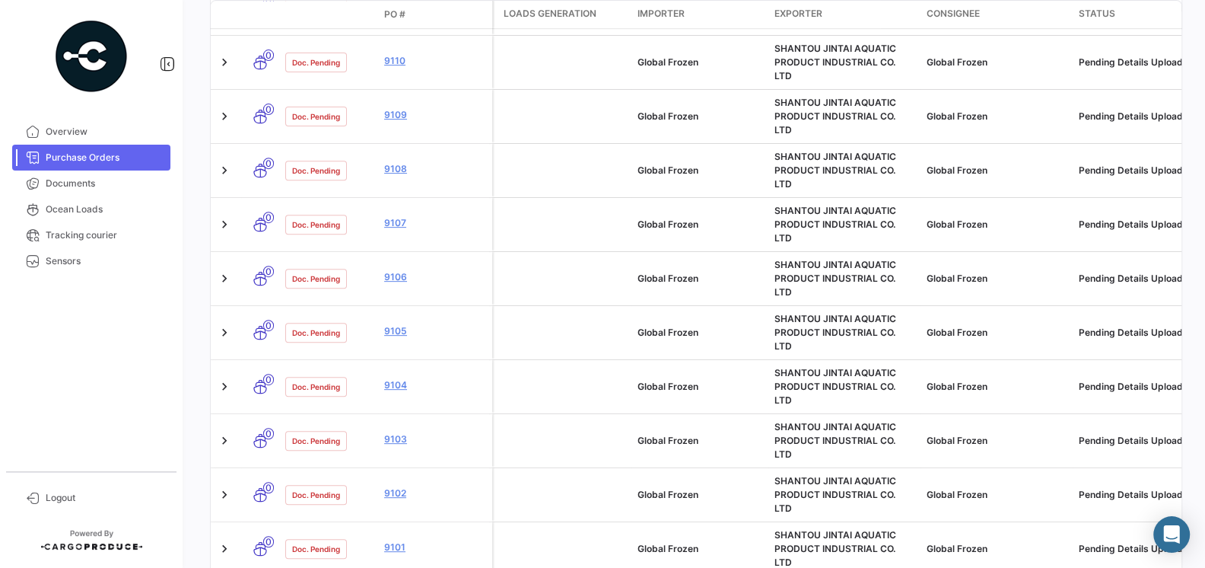
scroll to position [812, 0]
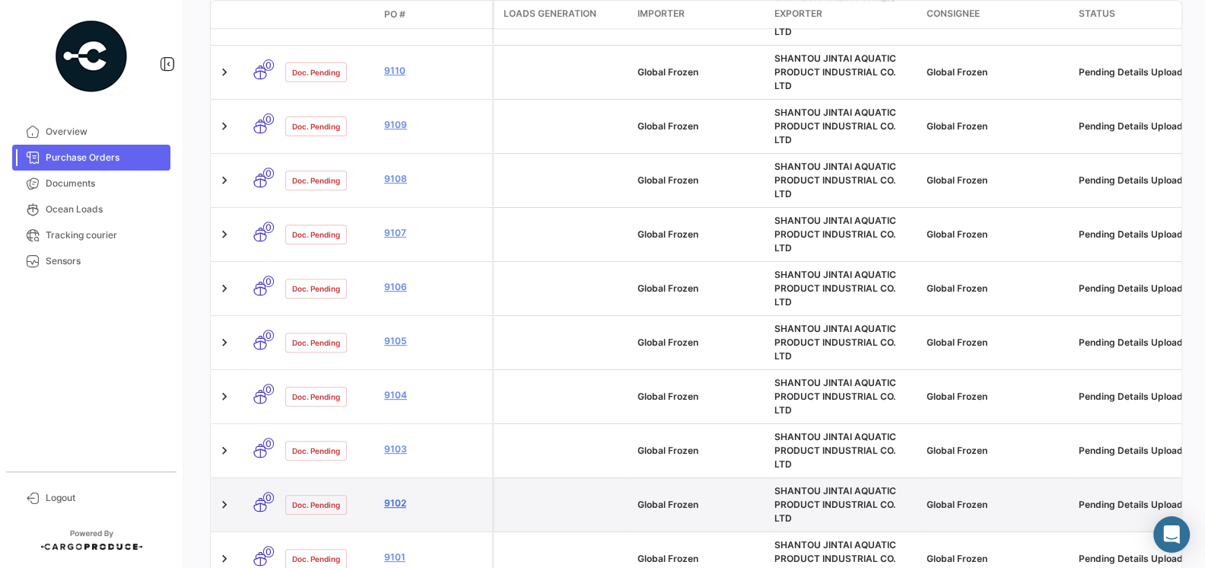
click at [392, 496] on link "9102" at bounding box center [435, 503] width 102 height 14
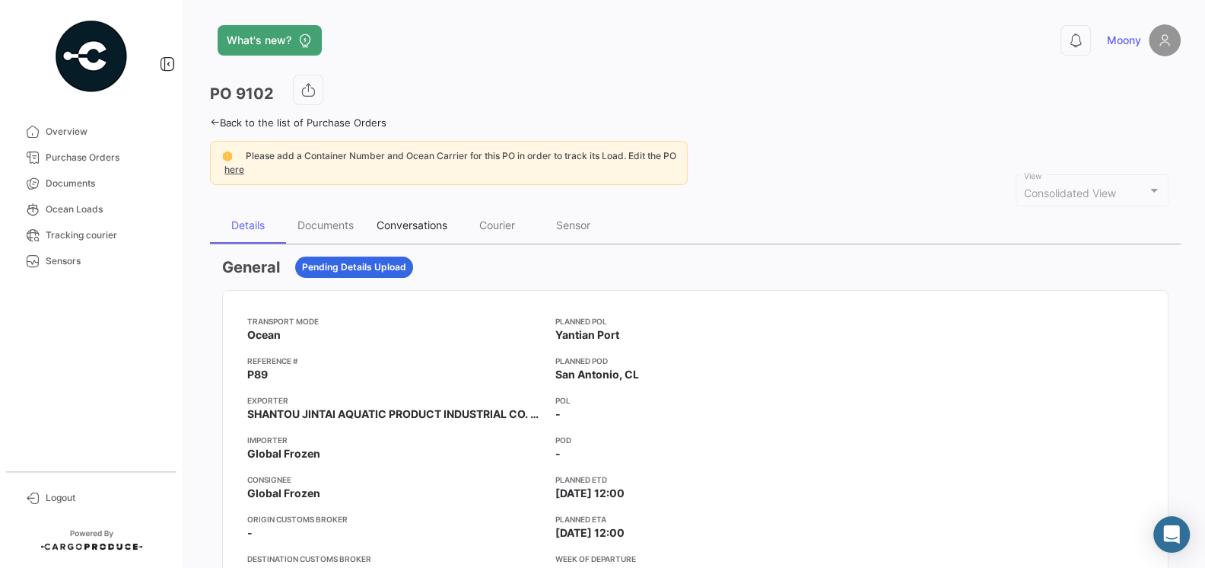
click at [426, 220] on div "Conversations" at bounding box center [412, 224] width 71 height 13
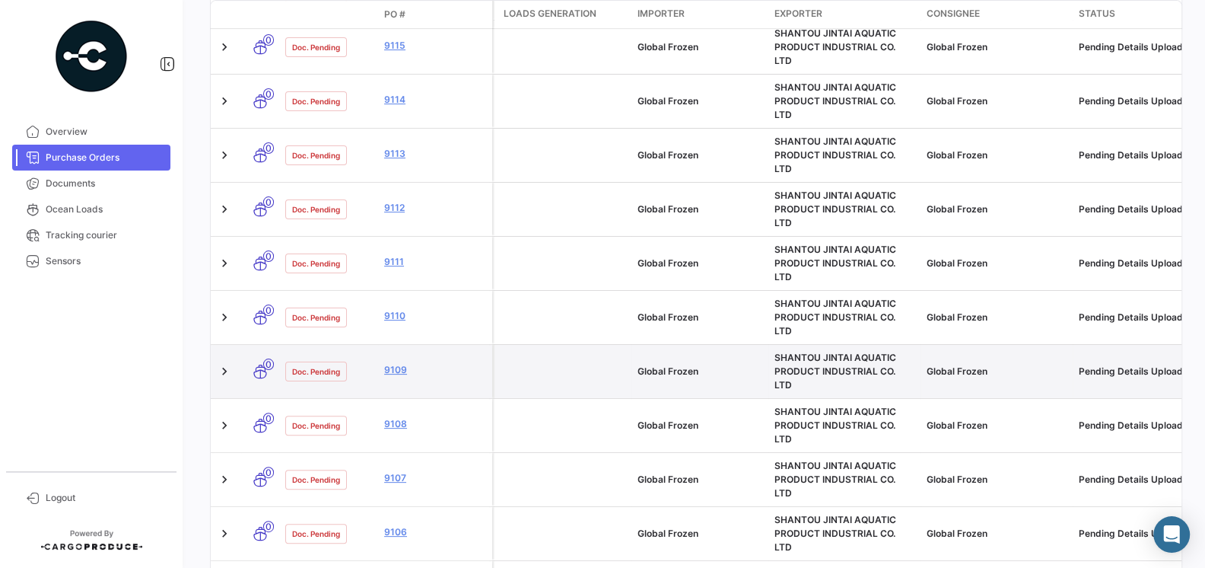
scroll to position [582, 0]
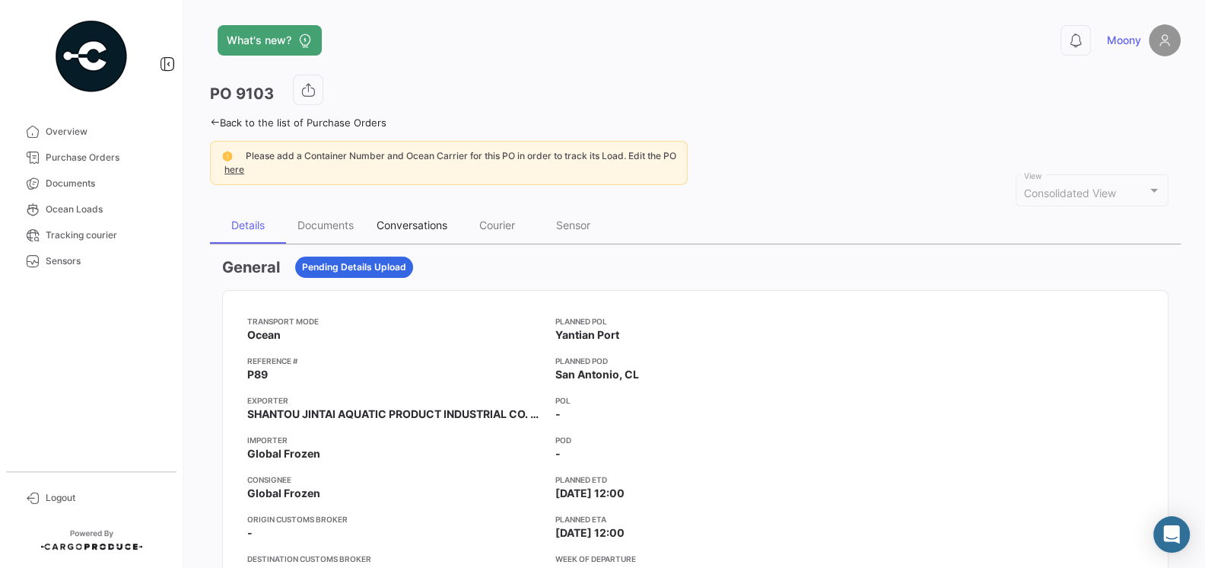
click at [414, 231] on div "Conversations" at bounding box center [412, 225] width 94 height 37
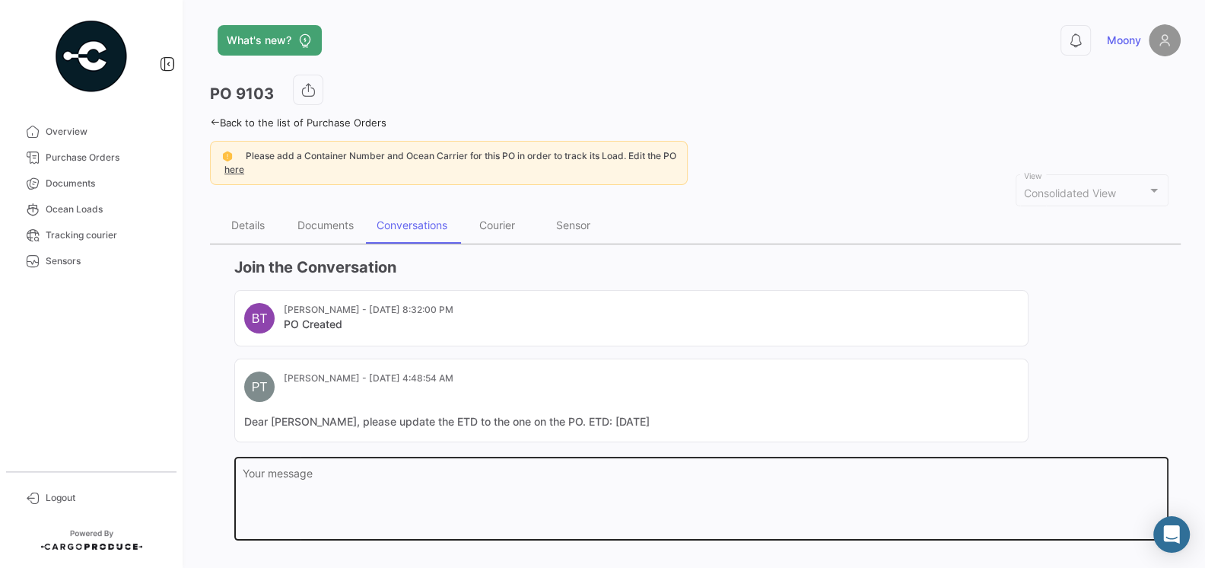
click at [409, 479] on textarea "Your message" at bounding box center [702, 501] width 919 height 67
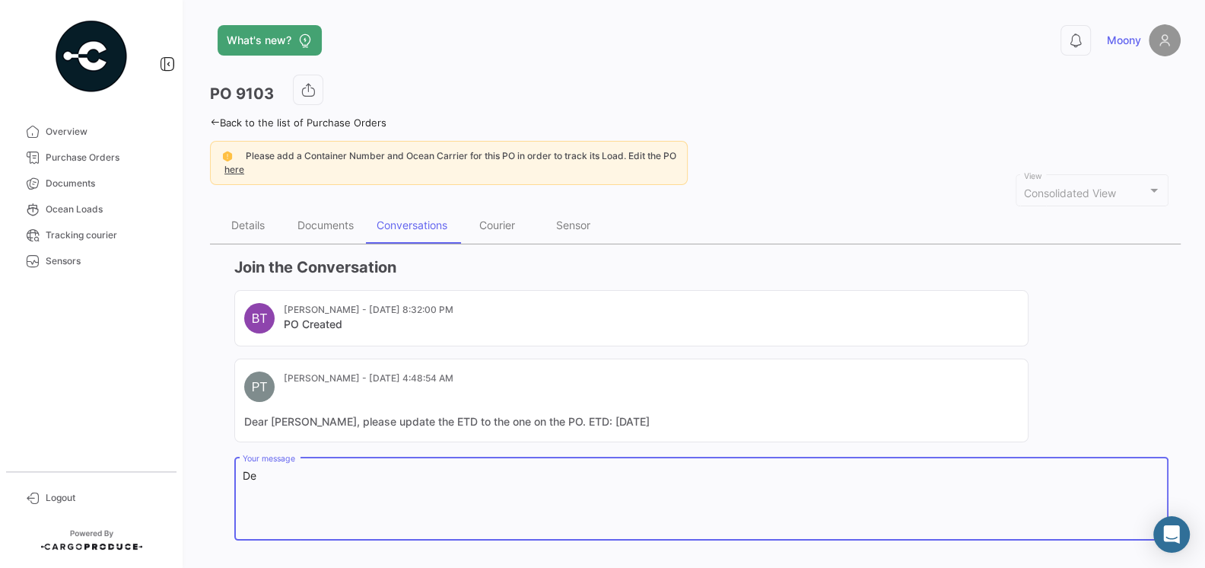
type textarea "D"
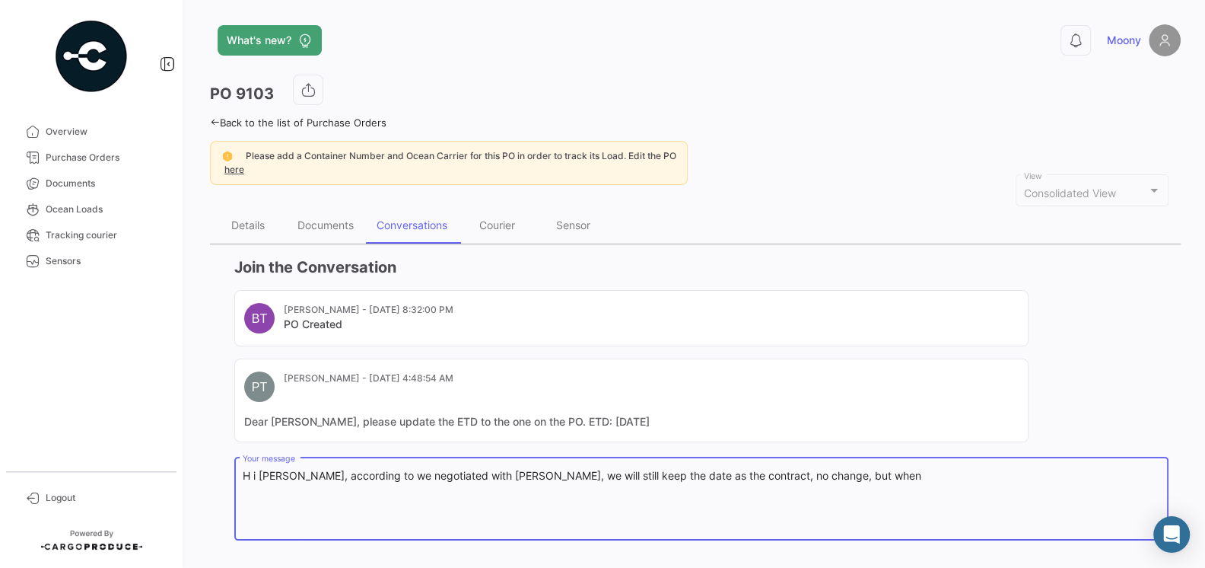
click at [544, 477] on textarea "H i [PERSON_NAME], according to we negotiated with [PERSON_NAME], we will still…" at bounding box center [702, 501] width 919 height 67
click at [673, 470] on textarea "H i [PERSON_NAME], according to we negotiated with [PERSON_NAME], we will still…" at bounding box center [702, 501] width 919 height 67
click at [727, 484] on textarea "H i [PERSON_NAME], according to we negotiated with [PERSON_NAME], we will still…" at bounding box center [702, 501] width 919 height 67
click at [798, 475] on textarea "H i [PERSON_NAME], according to we negotiated with [PERSON_NAME], we will still…" at bounding box center [702, 501] width 919 height 67
click at [884, 477] on textarea "H i [PERSON_NAME], according to we negotiated with [PERSON_NAME], we will still…" at bounding box center [702, 501] width 919 height 67
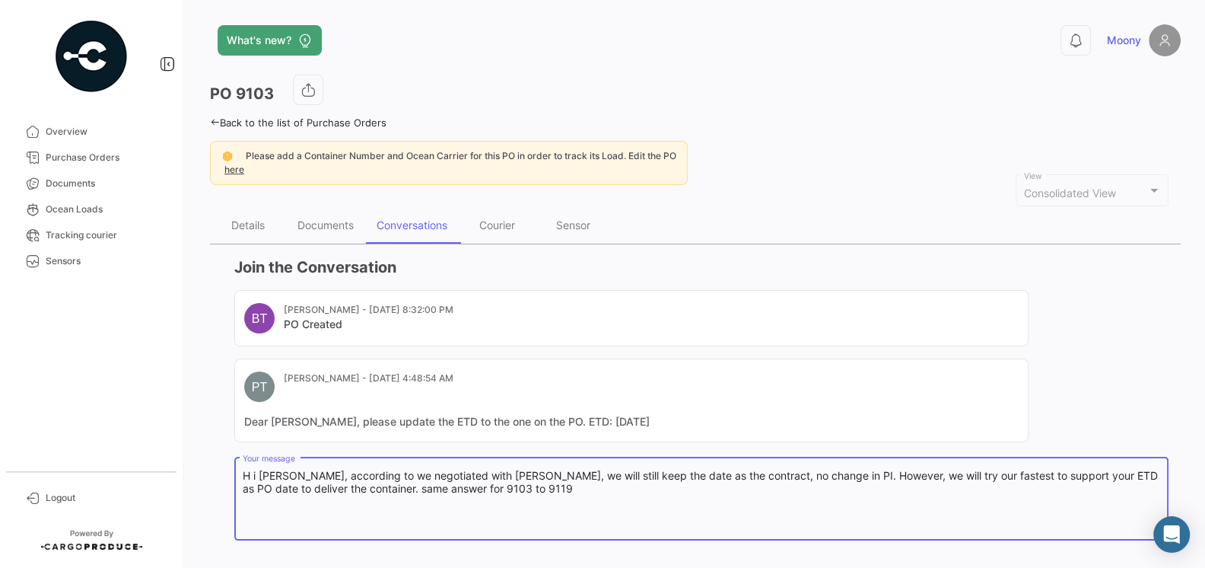
click at [453, 486] on textarea "H i [PERSON_NAME], according to we negotiated with [PERSON_NAME], we will still…" at bounding box center [702, 501] width 919 height 67
click at [509, 488] on textarea "H i [PERSON_NAME], according to we negotiated with [PERSON_NAME], we will still…" at bounding box center [702, 501] width 919 height 67
click at [568, 488] on textarea "H i [PERSON_NAME], according to we negotiated with [PERSON_NAME], we will still…" at bounding box center [702, 501] width 919 height 67
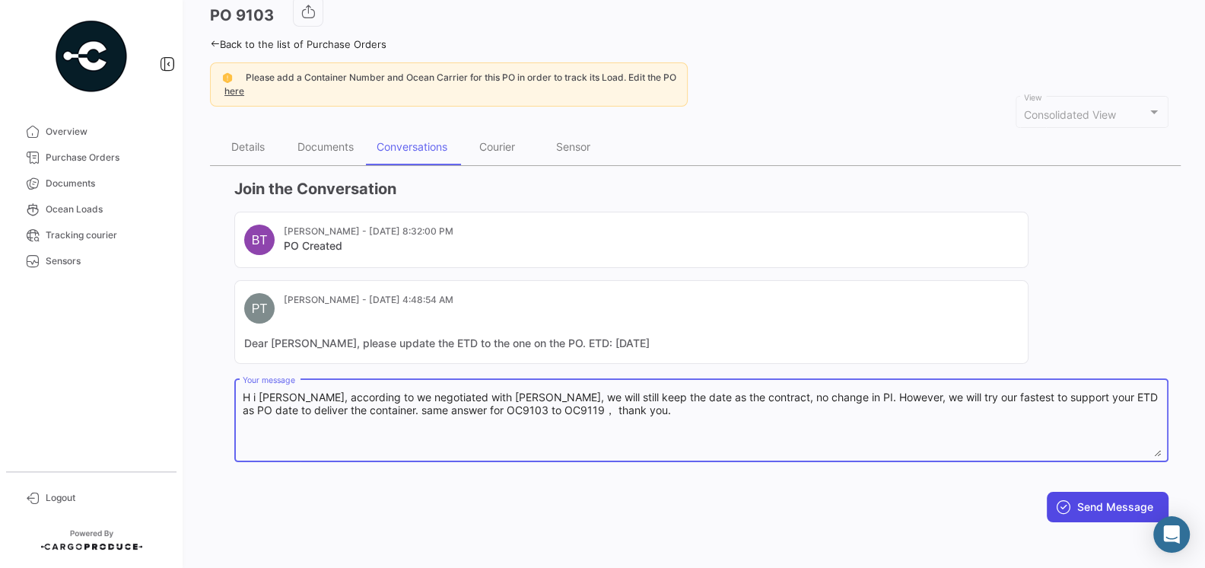
type textarea "H i [PERSON_NAME], according to we negotiated with [PERSON_NAME], we will still…"
click at [1084, 498] on button "Send Message" at bounding box center [1108, 507] width 122 height 30
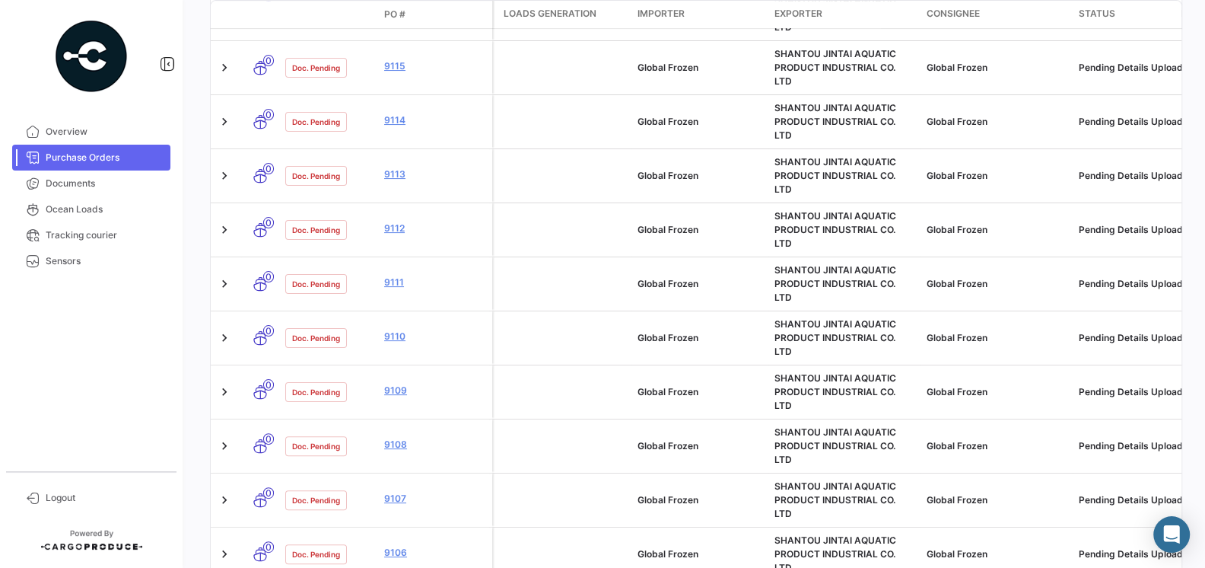
scroll to position [550, 0]
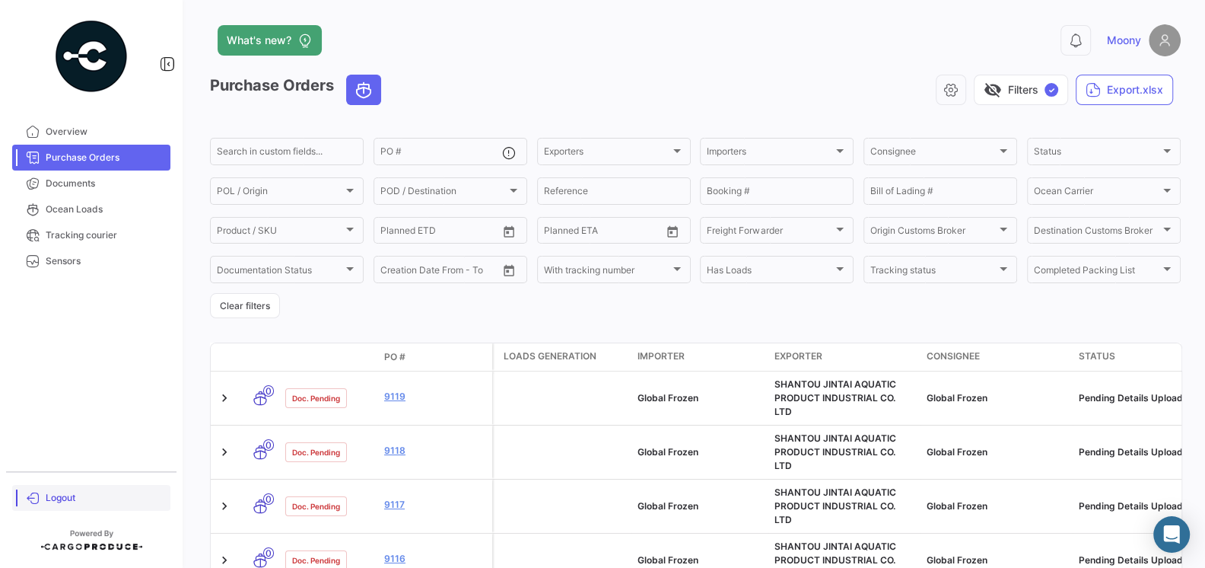
click at [41, 502] on link "Logout" at bounding box center [91, 498] width 158 height 26
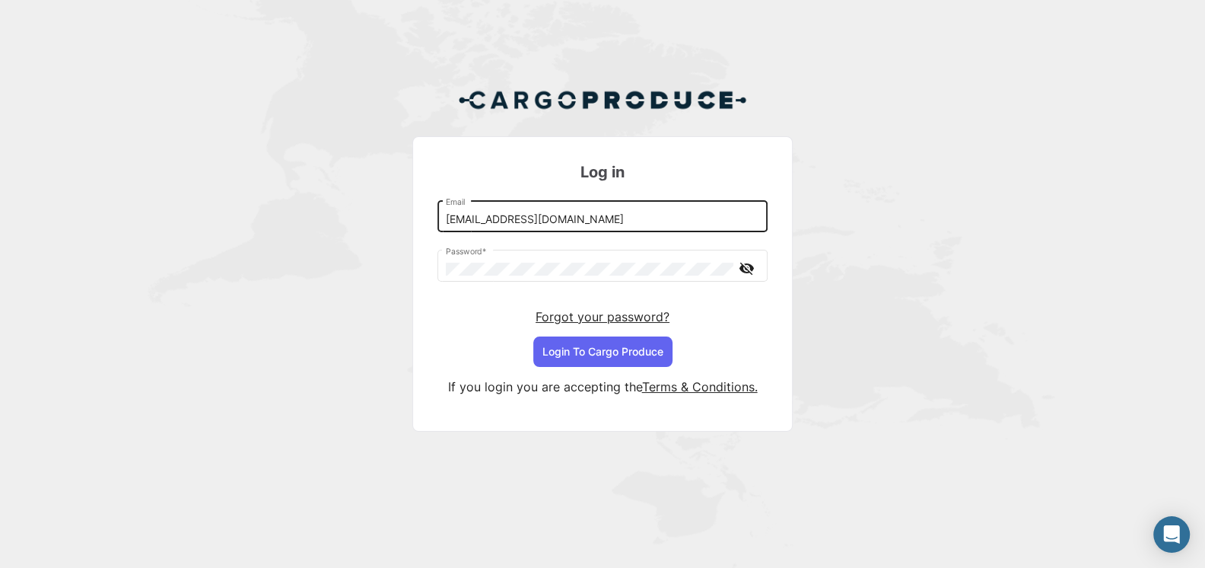
click at [721, 226] on input "[EMAIL_ADDRESS][DOMAIN_NAME]" at bounding box center [603, 219] width 314 height 13
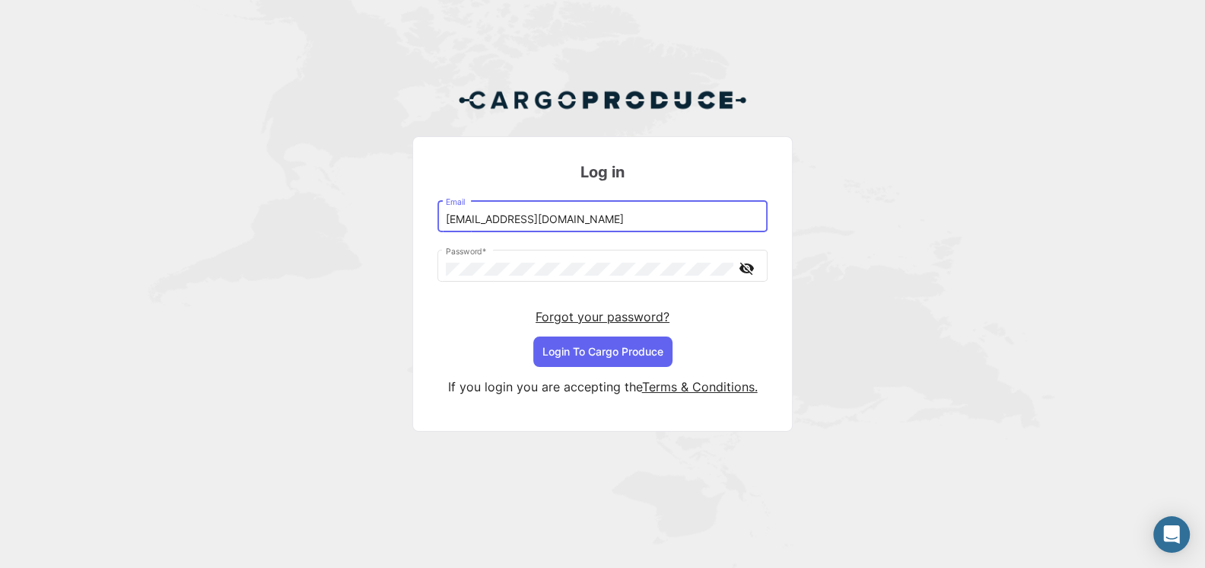
type input "[EMAIL_ADDRESS][DOMAIN_NAME]"
click at [629, 341] on button "Login To Cargo Produce" at bounding box center [602, 351] width 139 height 30
